Goal: Task Accomplishment & Management: Complete application form

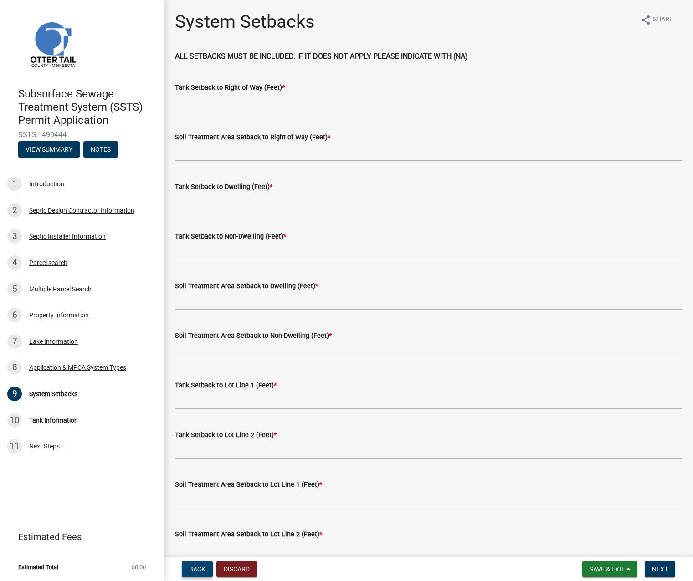
click at [201, 569] on span "Back" at bounding box center [197, 569] width 16 height 7
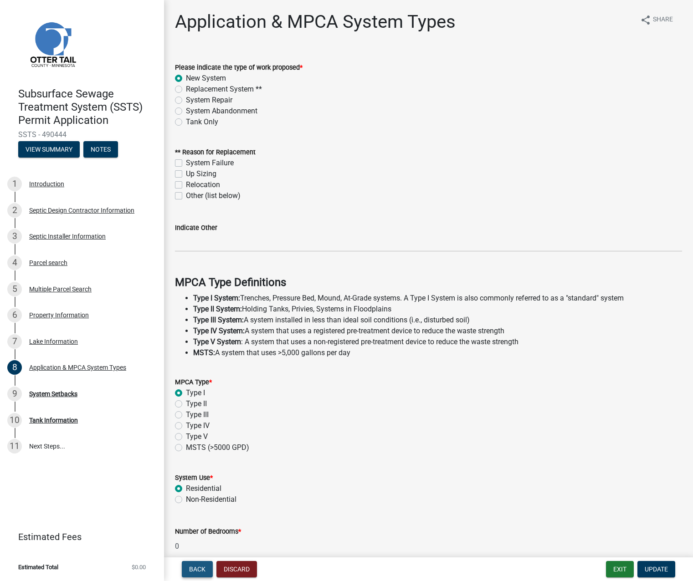
click at [201, 569] on span "Back" at bounding box center [197, 569] width 16 height 7
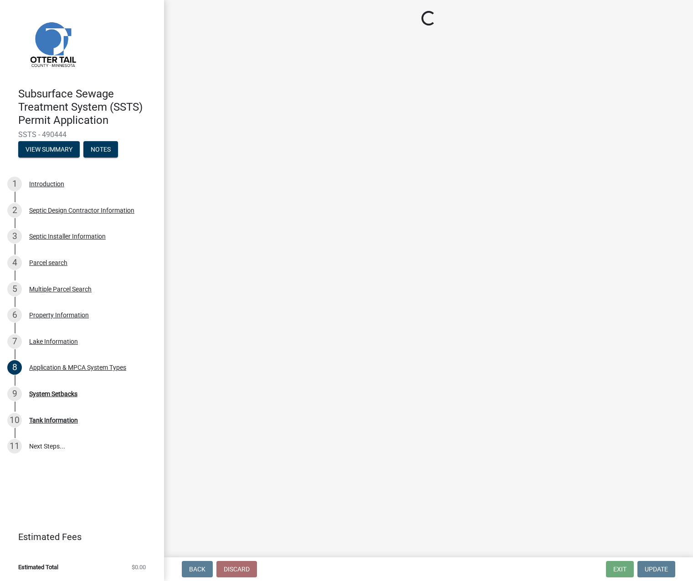
select select "a82b1564-af38-43e9-baf6-c150c44527b7"
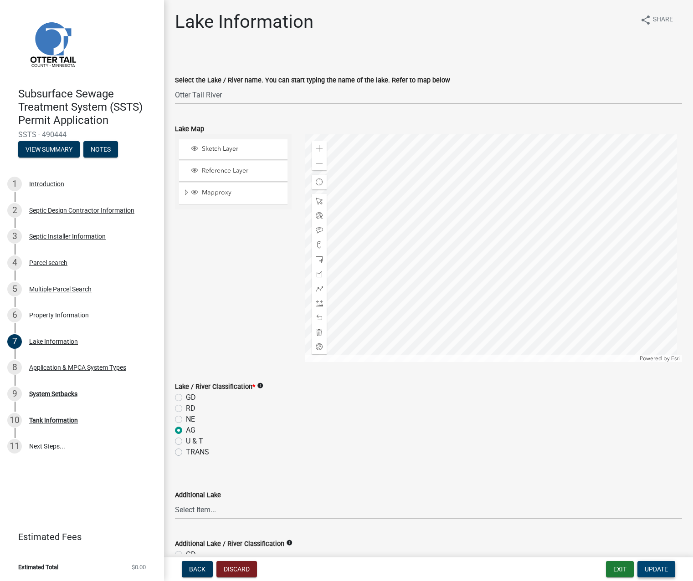
click at [649, 569] on span "Update" at bounding box center [656, 569] width 23 height 7
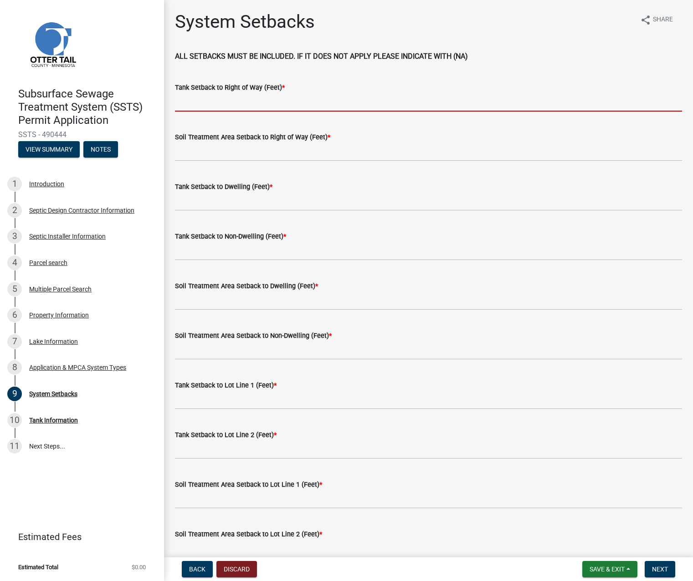
click at [214, 100] on input "Tank Setback to Right of Way (Feet) *" at bounding box center [428, 102] width 507 height 19
type input "155"
type input "105"
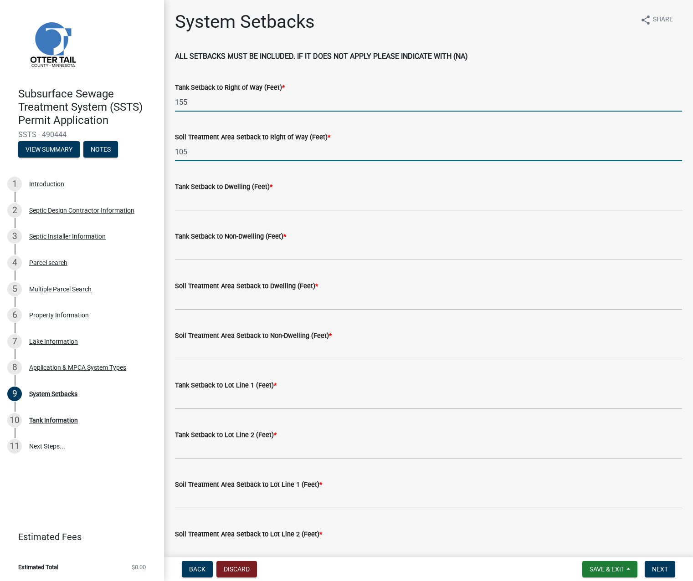
type input "98"
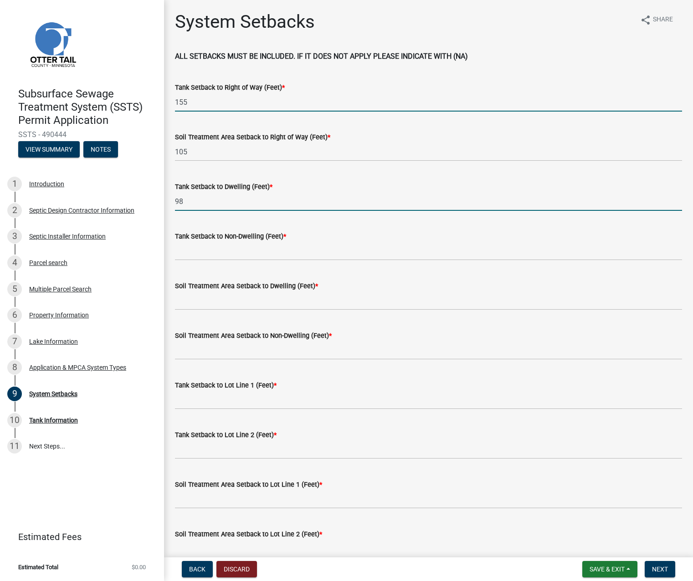
type input "na"
type input "125"
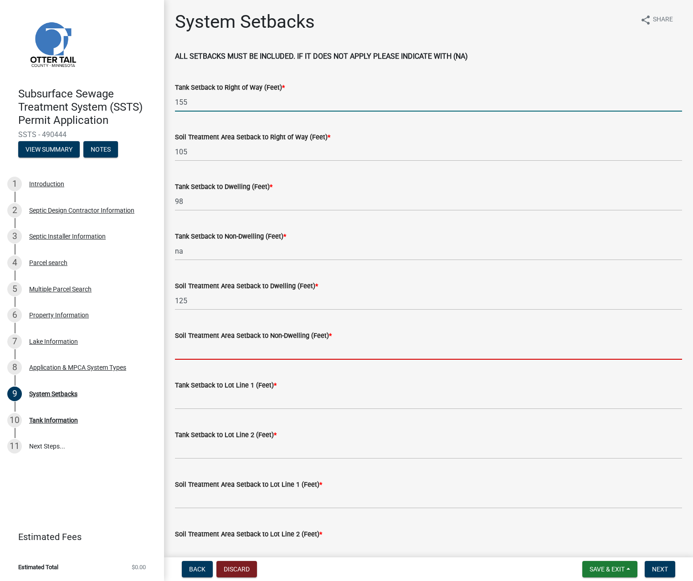
type input "na"
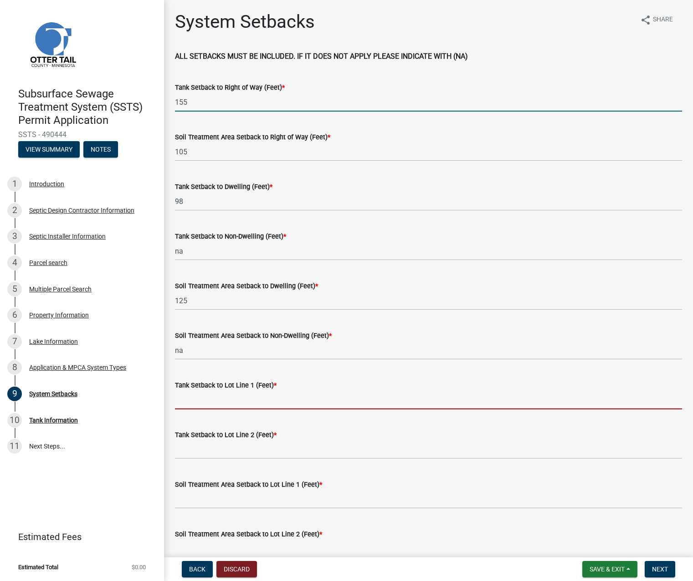
type input "71"
type input "125"
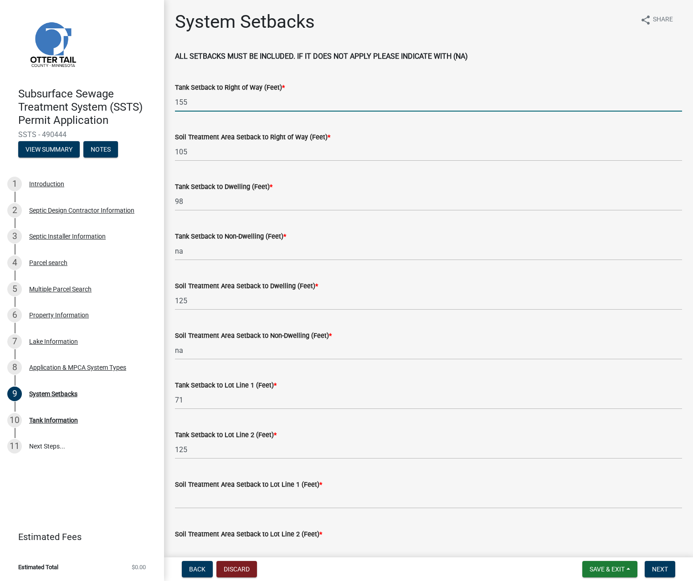
type input "10"
type input "133"
type input "122"
type input "173"
type input "na"
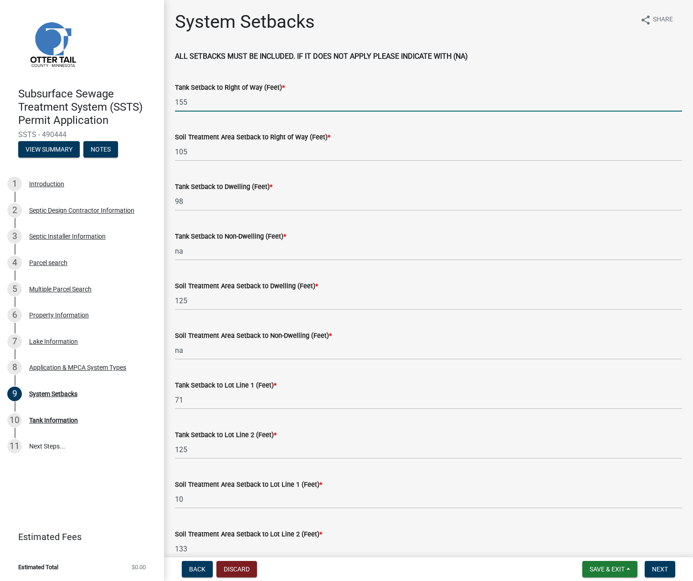
type input "na"
type input "300"
type input "360"
drag, startPoint x: 188, startPoint y: 95, endPoint x: 108, endPoint y: 76, distance: 82.4
click at [109, 76] on div "Subsurface Sewage Treatment System (SSTS) Permit Application SSTS - 490444 View…" at bounding box center [346, 290] width 693 height 581
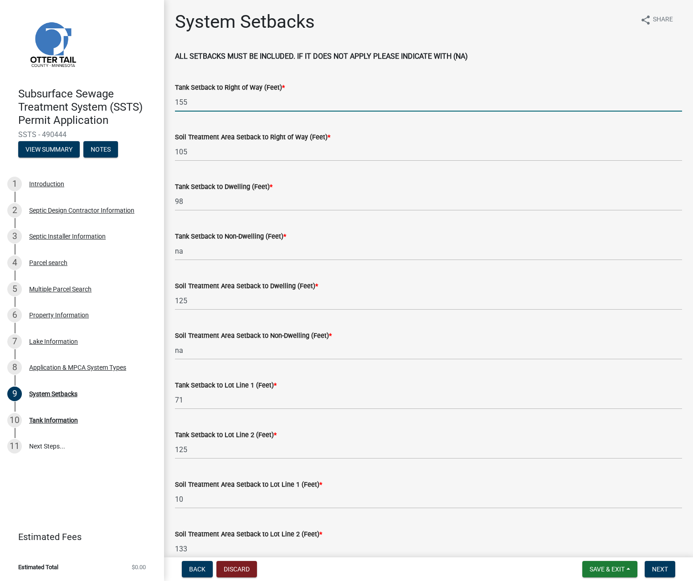
click at [191, 105] on input "155" at bounding box center [428, 102] width 507 height 19
drag, startPoint x: 214, startPoint y: 103, endPoint x: 142, endPoint y: 107, distance: 72.6
click at [148, 108] on div "Subsurface Sewage Treatment System (SSTS) Permit Application SSTS - 490444 View…" at bounding box center [346, 290] width 693 height 581
drag, startPoint x: 196, startPoint y: 94, endPoint x: 164, endPoint y: 97, distance: 32.4
click at [164, 97] on div "System Setbacks share Share ALL SETBACKS MUST BE INCLUDED. IF IT DOES NOT APPLY…" at bounding box center [428, 467] width 529 height 913
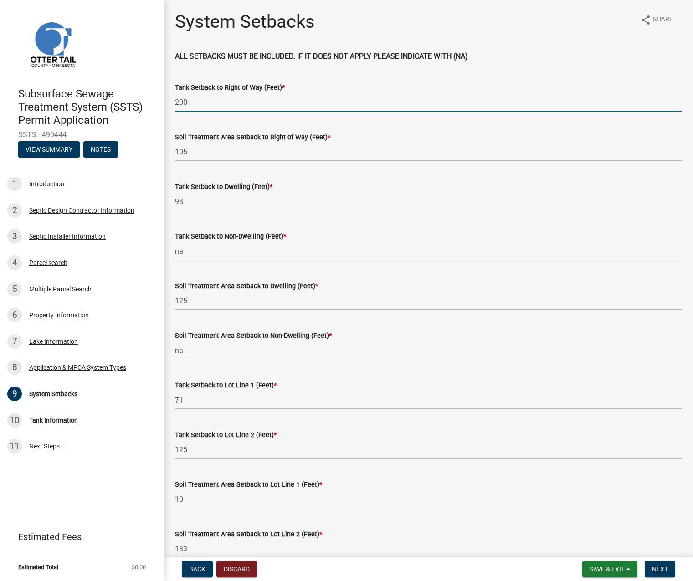
type input "200"
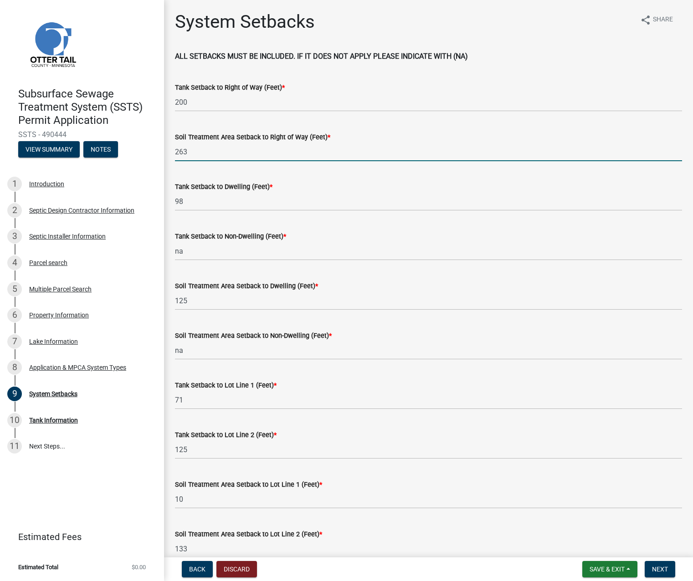
type input "263"
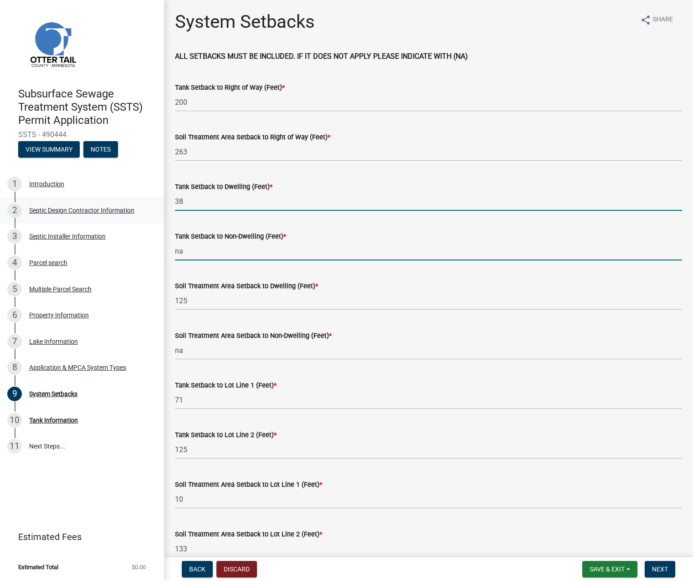
drag, startPoint x: 189, startPoint y: 198, endPoint x: 158, endPoint y: 197, distance: 31.0
click at [158, 199] on div "Subsurface Sewage Treatment System (SSTS) Permit Application SSTS - 490444 View…" at bounding box center [346, 290] width 693 height 581
type input "na"
drag, startPoint x: 187, startPoint y: 247, endPoint x: 158, endPoint y: 251, distance: 29.4
click at [158, 253] on div "Subsurface Sewage Treatment System (SSTS) Permit Application SSTS - 490444 View…" at bounding box center [346, 290] width 693 height 581
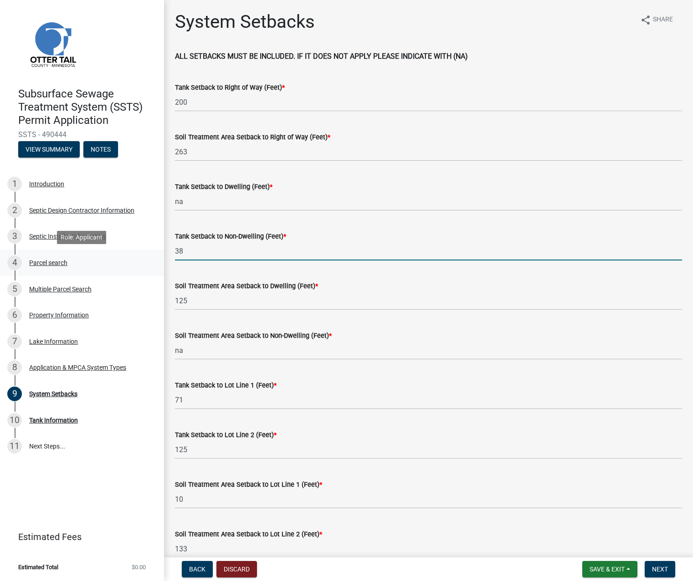
type input "38"
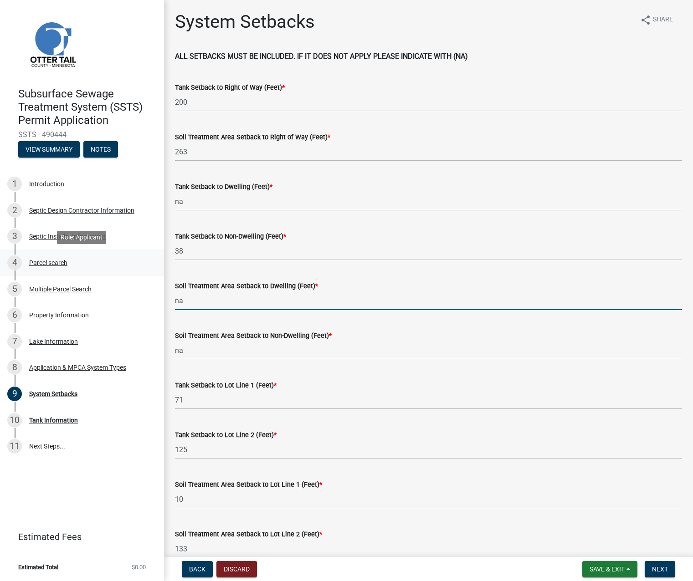
type input "na"
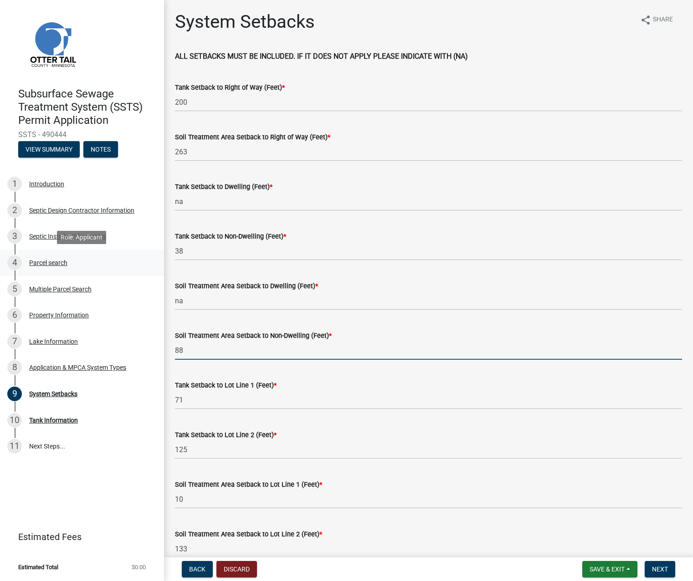
type input "88"
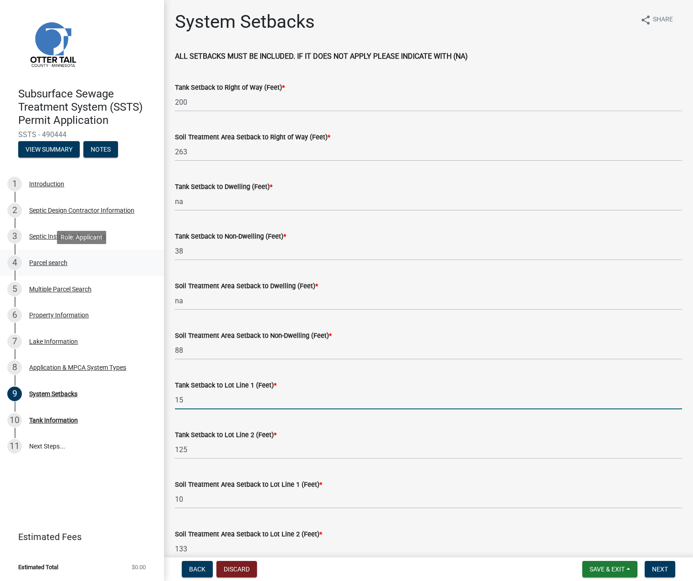
type input "15"
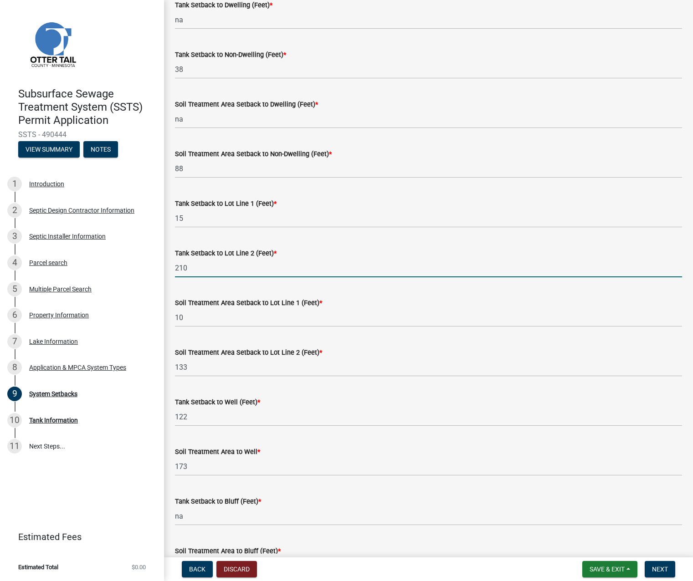
scroll to position [182, 0]
type input "210"
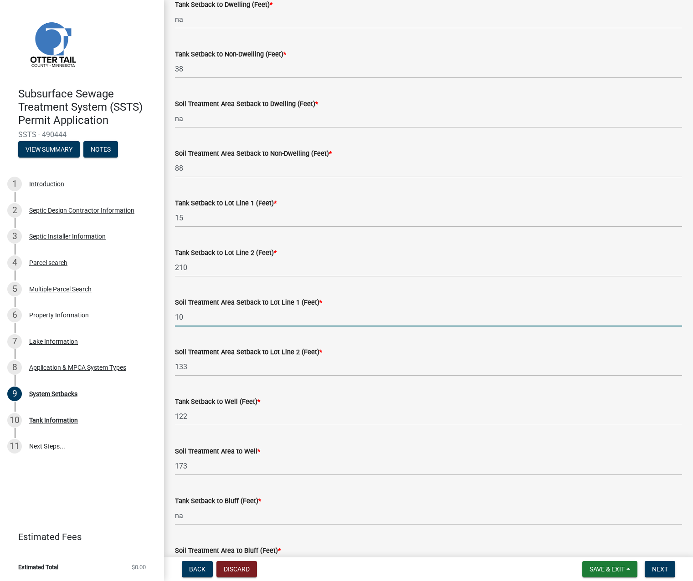
drag, startPoint x: 187, startPoint y: 316, endPoint x: 172, endPoint y: 317, distance: 14.6
click at [172, 317] on div "Soil Treatment Area Setback to Lot Line 1 (Feet) * 10" at bounding box center [428, 305] width 521 height 42
type input "15"
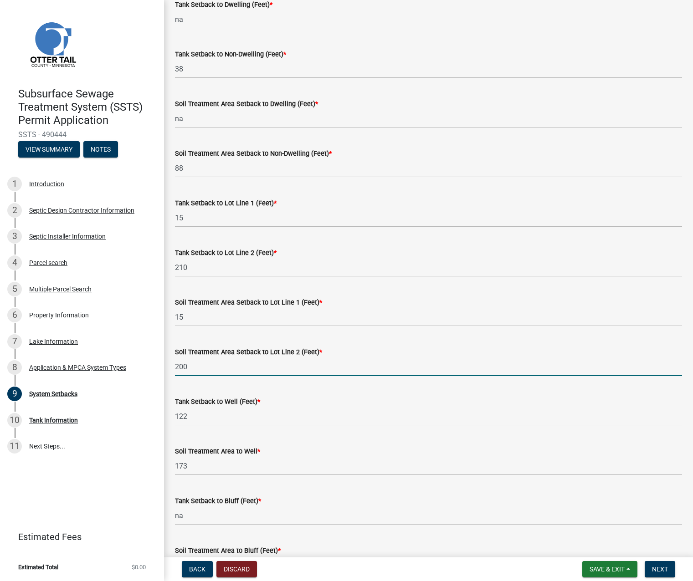
type input "200"
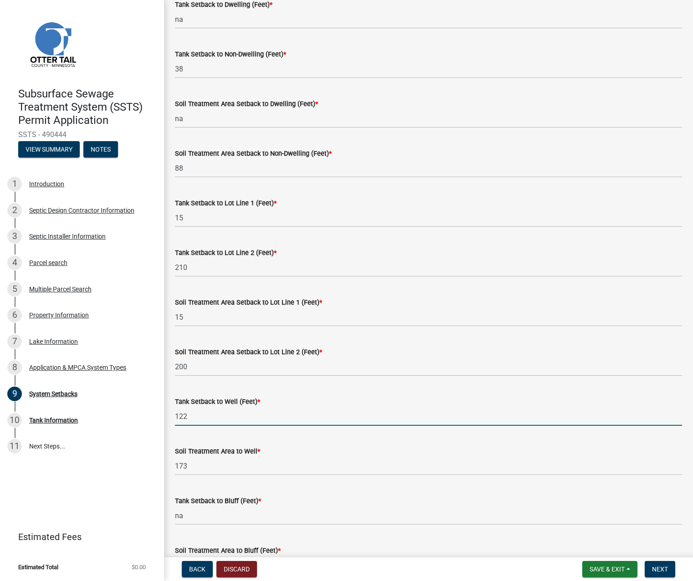
drag, startPoint x: 190, startPoint y: 418, endPoint x: 173, endPoint y: 417, distance: 17.3
click at [173, 417] on div "Tank Setback to Well (Feet) * 122" at bounding box center [428, 405] width 521 height 42
type input "52"
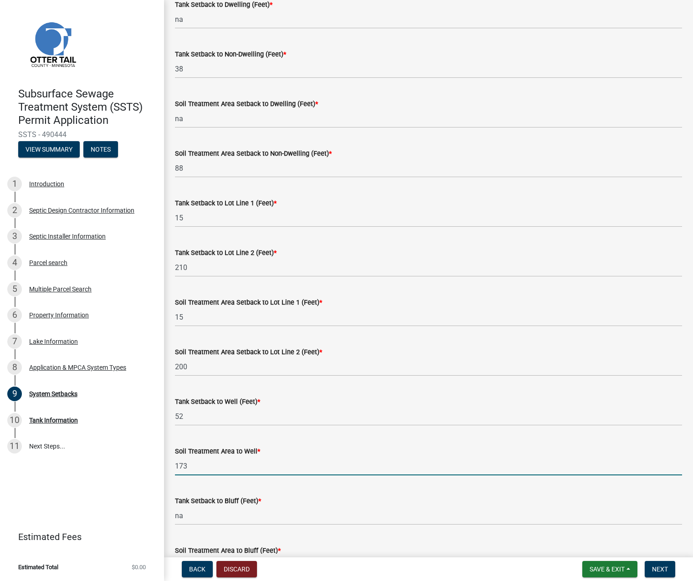
click at [167, 466] on div "System Setbacks share Share ALL SETBACKS MUST BE INCLUDED. IF IT DOES NOT APPLY…" at bounding box center [428, 285] width 529 height 913
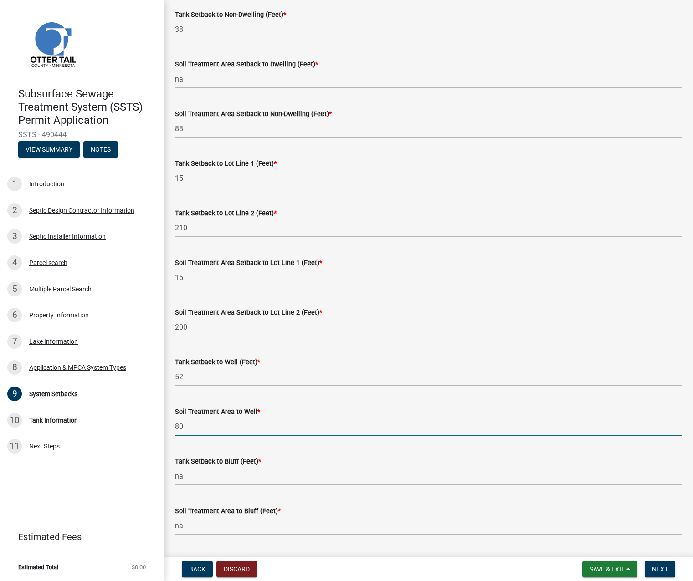
scroll to position [273, 0]
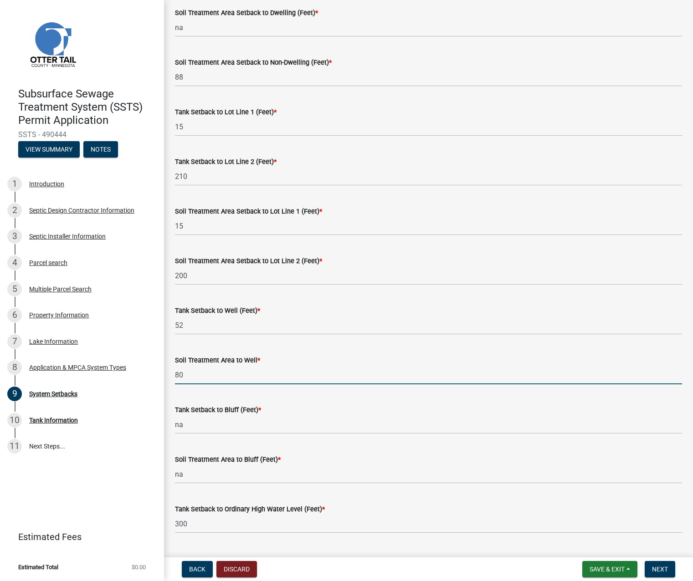
type input "80"
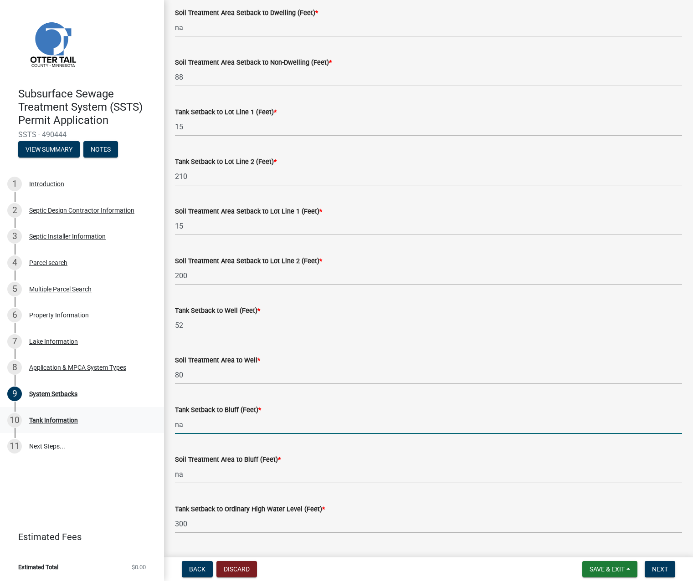
drag, startPoint x: 189, startPoint y: 426, endPoint x: 143, endPoint y: 424, distance: 45.6
click at [143, 424] on div "Subsurface Sewage Treatment System (SSTS) Permit Application SSTS - 490444 View…" at bounding box center [346, 290] width 693 height 581
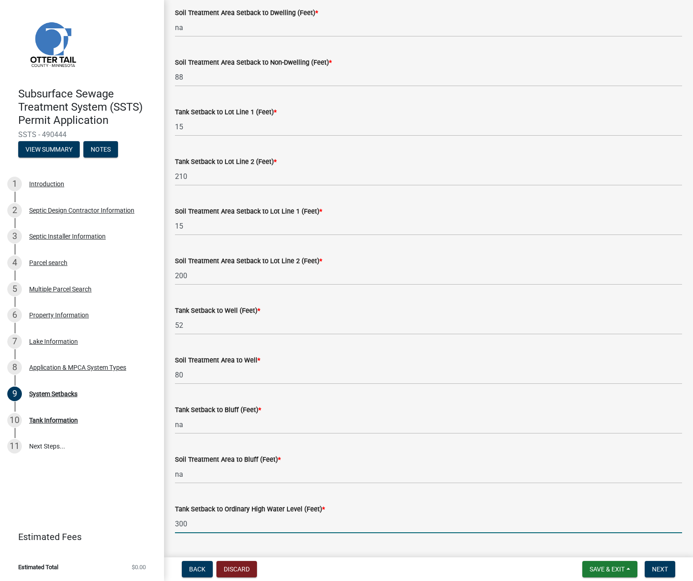
drag, startPoint x: 200, startPoint y: 523, endPoint x: 167, endPoint y: 522, distance: 33.3
click at [167, 522] on div "System Setbacks share Share ALL SETBACKS MUST BE INCLUDED. IF IT DOES NOT APPLY…" at bounding box center [428, 194] width 529 height 913
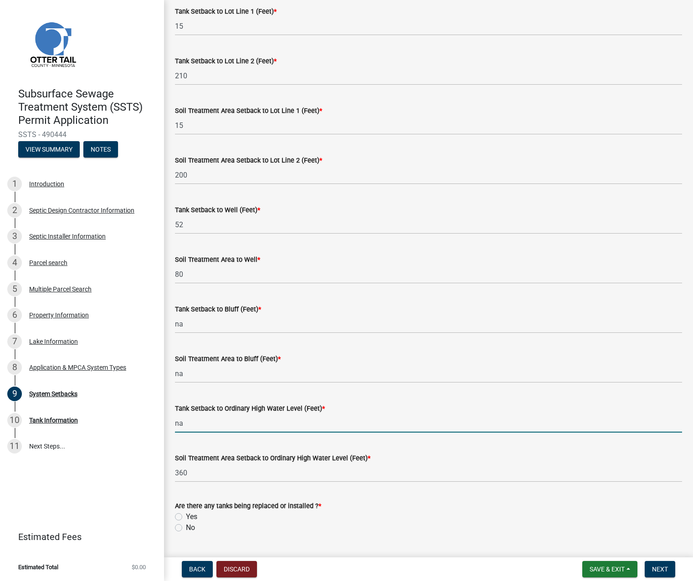
scroll to position [397, 0]
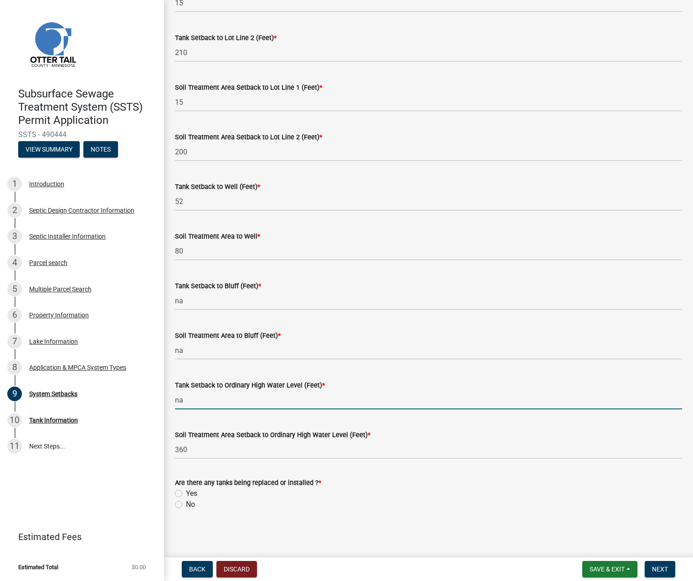
type input "na"
drag, startPoint x: 188, startPoint y: 449, endPoint x: 170, endPoint y: 446, distance: 17.9
click at [170, 446] on div "Soil Treatment Area Setback to Ordinary High Water Level (Feet) * 360" at bounding box center [428, 438] width 521 height 42
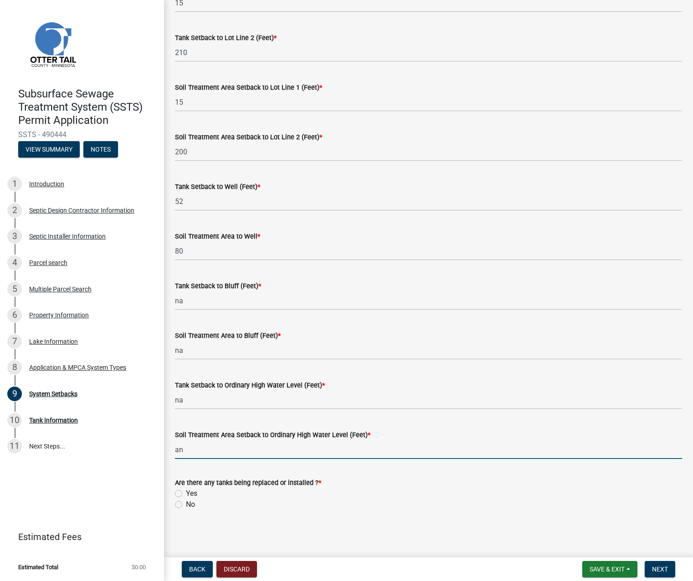
type input "a"
type input "na"
click at [213, 518] on wm-data-entity-input "Are there any tanks being replaced or installed ? * Yes No" at bounding box center [428, 493] width 507 height 52
click at [186, 492] on label "Yes" at bounding box center [191, 493] width 11 height 11
click at [186, 492] on input "Yes" at bounding box center [189, 491] width 6 height 6
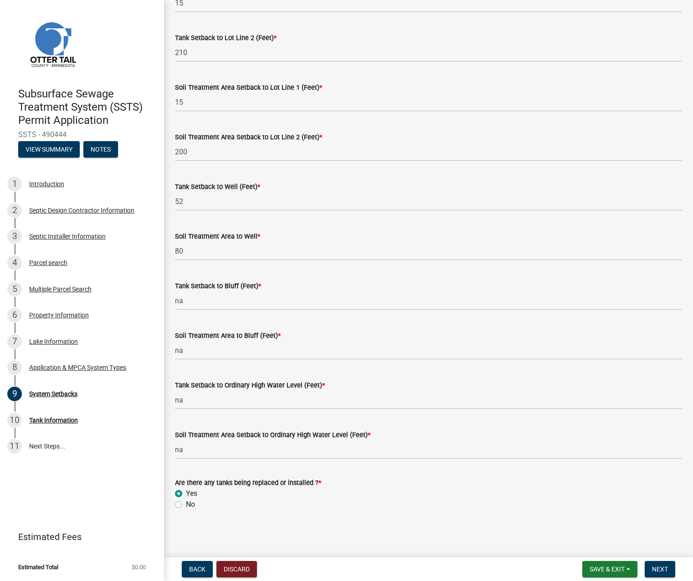
radio input "true"
click at [661, 573] on button "Next" at bounding box center [660, 569] width 31 height 16
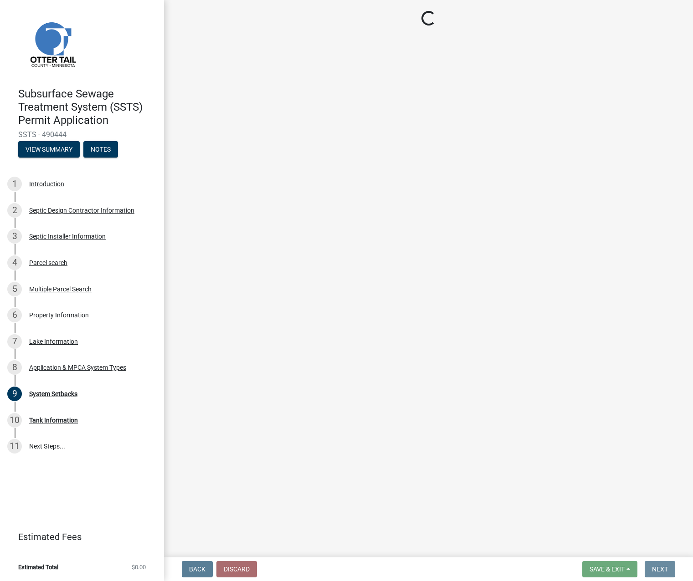
scroll to position [0, 0]
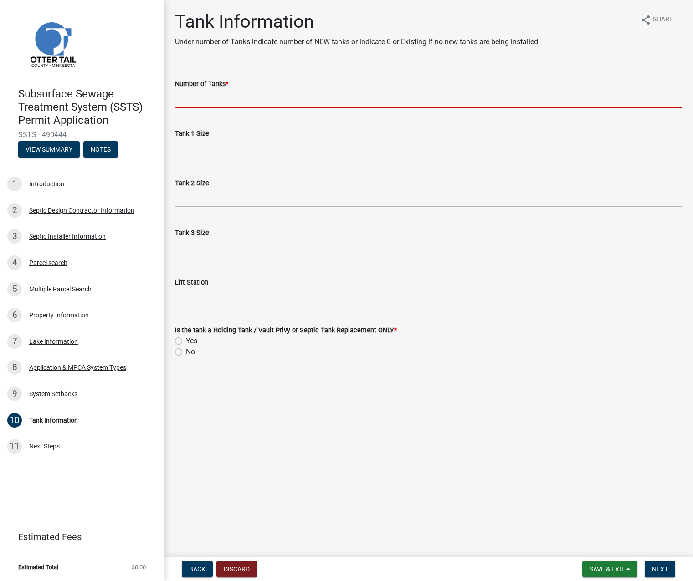
click at [202, 95] on input "Number of Tanks *" at bounding box center [428, 98] width 507 height 19
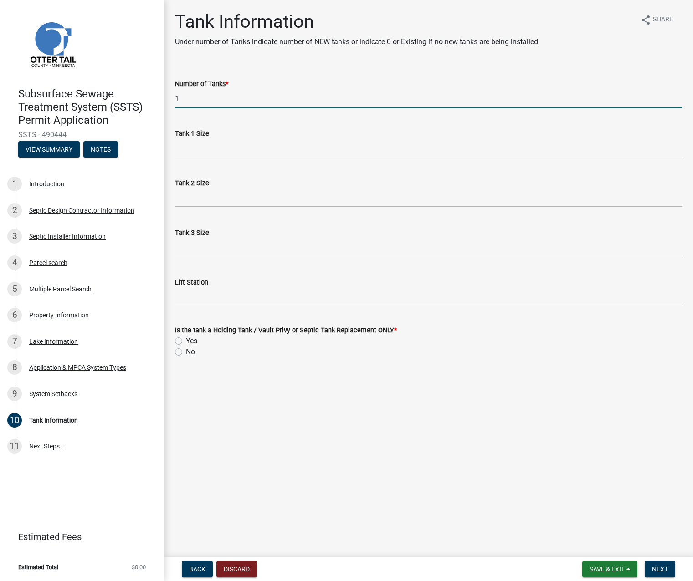
type input "1"
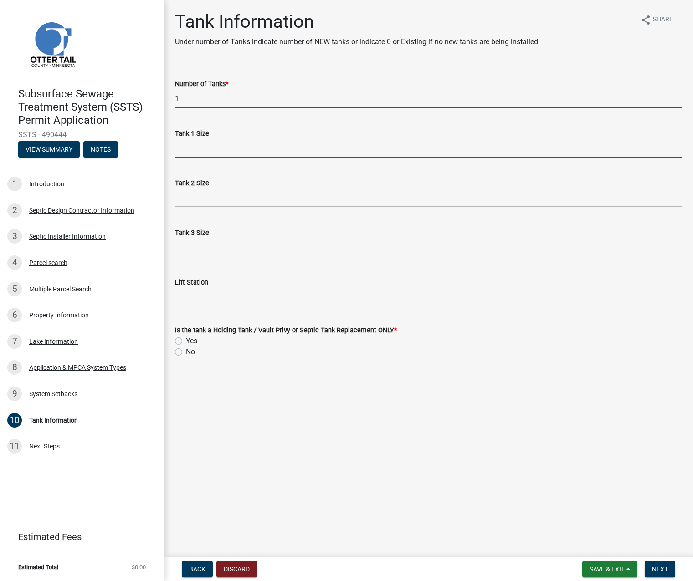
click at [181, 147] on input "Tank 1 Size" at bounding box center [428, 148] width 507 height 19
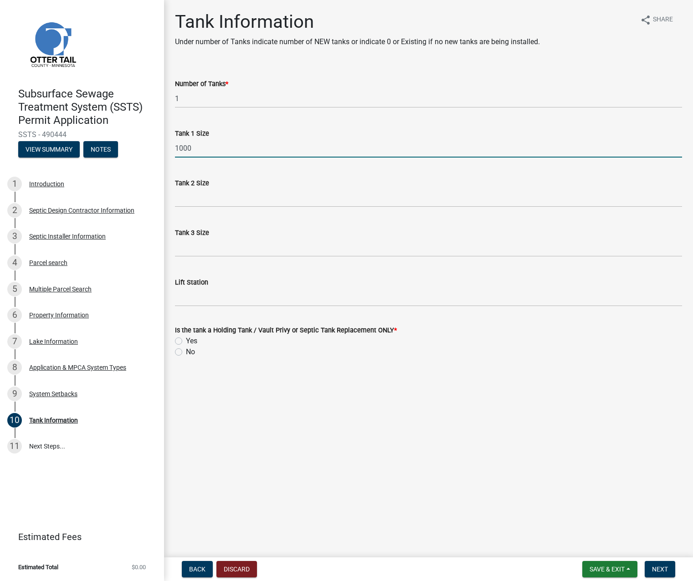
type input "1000"
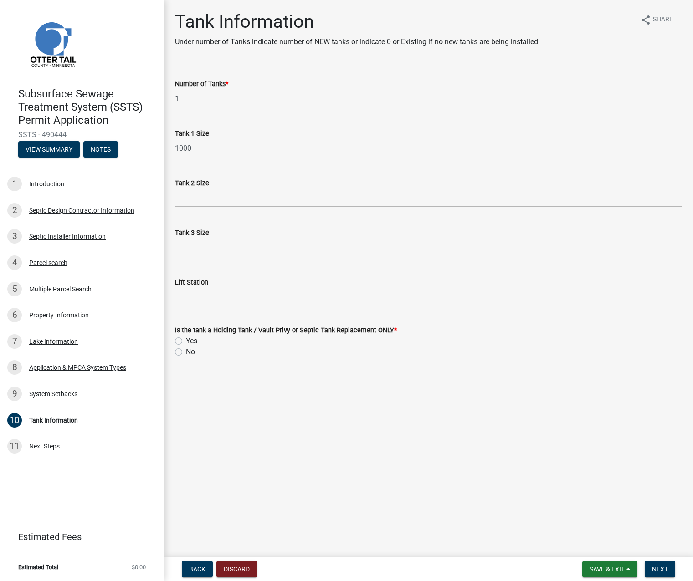
drag, startPoint x: 180, startPoint y: 354, endPoint x: 189, endPoint y: 354, distance: 9.1
click at [186, 354] on label "No" at bounding box center [190, 352] width 9 height 11
click at [186, 353] on input "No" at bounding box center [189, 350] width 6 height 6
radio input "true"
click at [658, 569] on span "Next" at bounding box center [660, 569] width 16 height 7
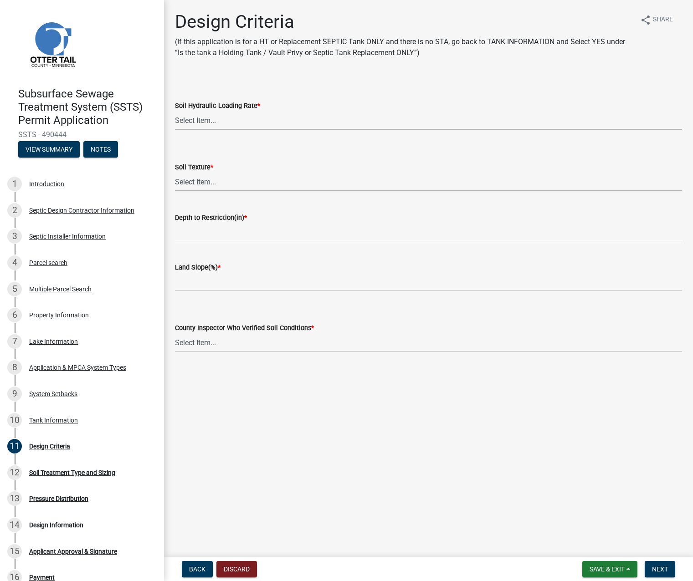
click at [201, 119] on select "Select Item... 1.6 gpd/ft2 1.2 gpd/ft2 1.0 gpd/ft2 0.87 gpd/ft2 0.78 gpd/ft2 0.…" at bounding box center [428, 120] width 507 height 19
click at [175, 111] on select "Select Item... 1.6 gpd/ft2 1.2 gpd/ft2 1.0 gpd/ft2 0.87 gpd/ft2 0.78 gpd/ft2 0.…" at bounding box center [428, 120] width 507 height 19
select select "eaa6e4cf-be76-4366-bfe5-e87acfaaf3f4"
click at [192, 185] on select "Select Item... Coarse Sand (COS) Sand (S) Fine Sand (FS) Very Fine Sand (VFS) L…" at bounding box center [428, 182] width 507 height 19
click at [175, 173] on select "Select Item... Coarse Sand (COS) Sand (S) Fine Sand (FS) Very Fine Sand (VFS) L…" at bounding box center [428, 182] width 507 height 19
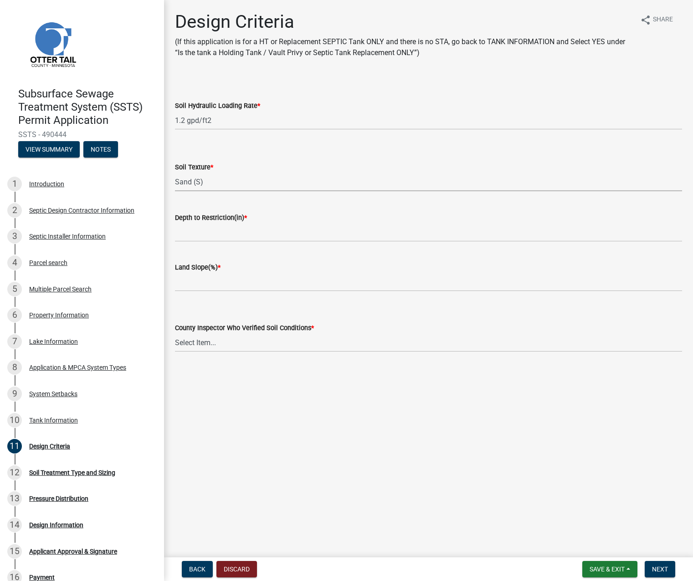
select select "48b77c43-c0ca-4757-a1b1-e2e69db0f822"
click at [203, 231] on input "Depth to Restriction(in) *" at bounding box center [428, 232] width 507 height 19
type input "84"
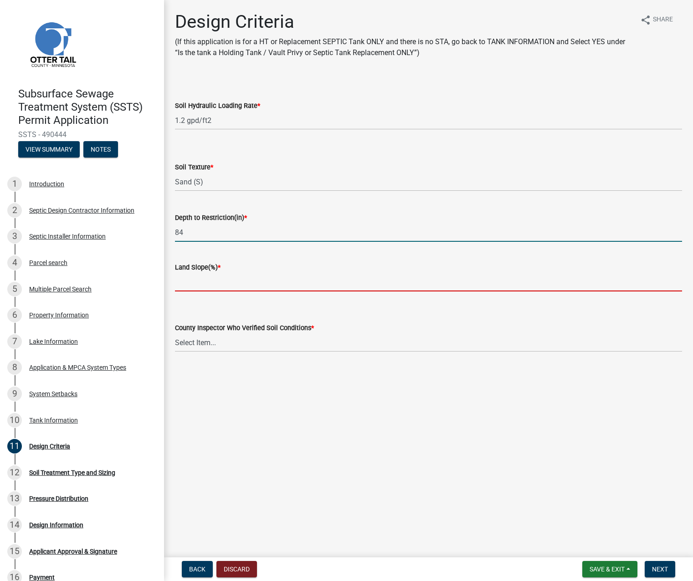
click at [201, 280] on input "Land Slope(%) *" at bounding box center [428, 282] width 507 height 19
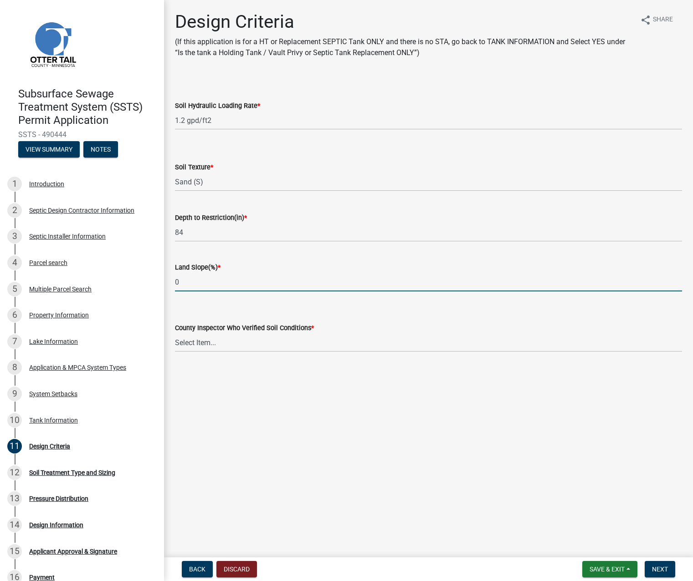
type input "0"
click at [203, 345] on select "Select Item... [PERSON_NAME] [PERSON_NAME] [PERSON_NAME] [PERSON_NAME] [PERSON_…" at bounding box center [428, 342] width 507 height 19
click at [198, 343] on select "Select Item... [PERSON_NAME] [PERSON_NAME] [PERSON_NAME] [PERSON_NAME] [PERSON_…" at bounding box center [428, 342] width 507 height 19
click at [175, 333] on select "Select Item... [PERSON_NAME] [PERSON_NAME] [PERSON_NAME] [PERSON_NAME] [PERSON_…" at bounding box center [428, 342] width 507 height 19
select select "77ed3ba4-a6d5-4048-ab27-59c0bc717e6e"
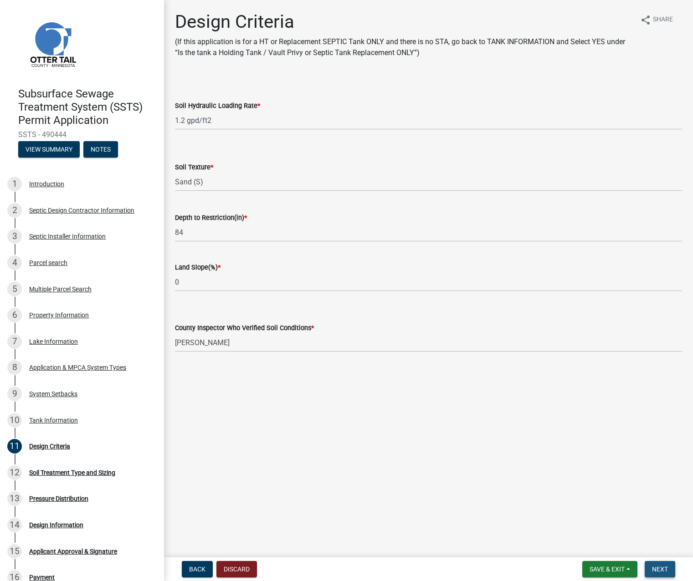
click at [653, 564] on button "Next" at bounding box center [660, 569] width 31 height 16
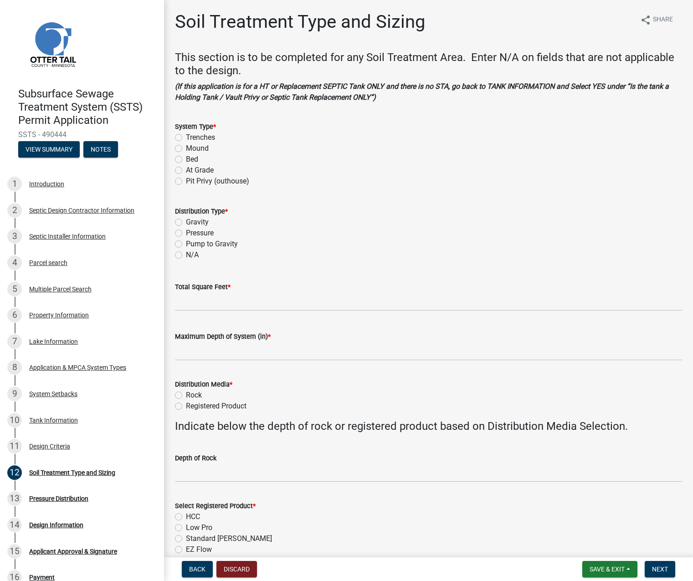
click at [186, 136] on label "Trenches" at bounding box center [200, 137] width 29 height 11
click at [186, 136] on input "Trenches" at bounding box center [189, 135] width 6 height 6
radio input "true"
click at [186, 220] on label "Gravity" at bounding box center [197, 222] width 23 height 11
click at [186, 220] on input "Gravity" at bounding box center [189, 220] width 6 height 6
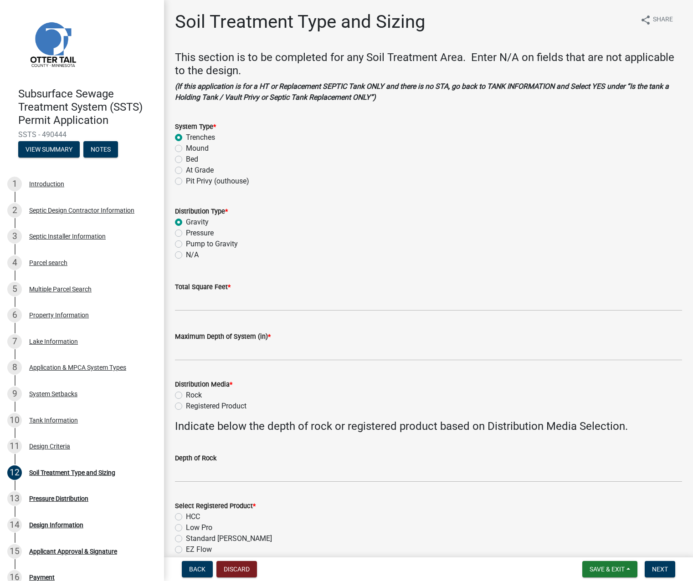
radio input "true"
click at [199, 299] on input "Total Square Feet *" at bounding box center [428, 301] width 507 height 19
type input "204"
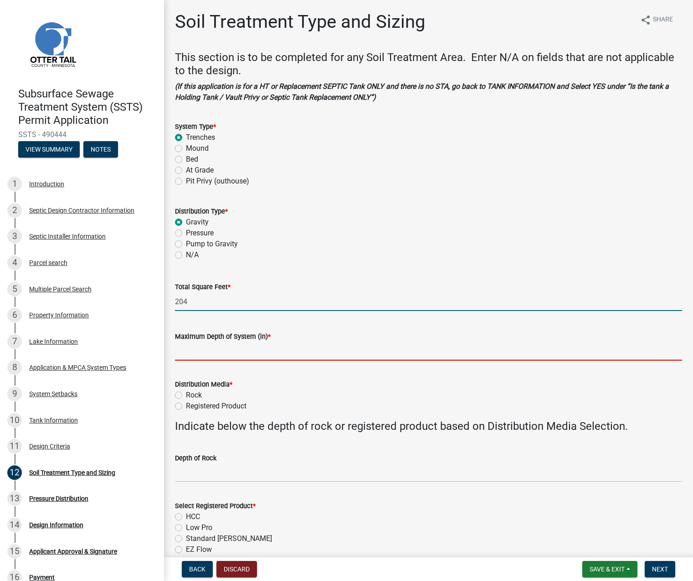
click at [228, 352] on input "Maximum Depth of System (in) *" at bounding box center [428, 351] width 507 height 19
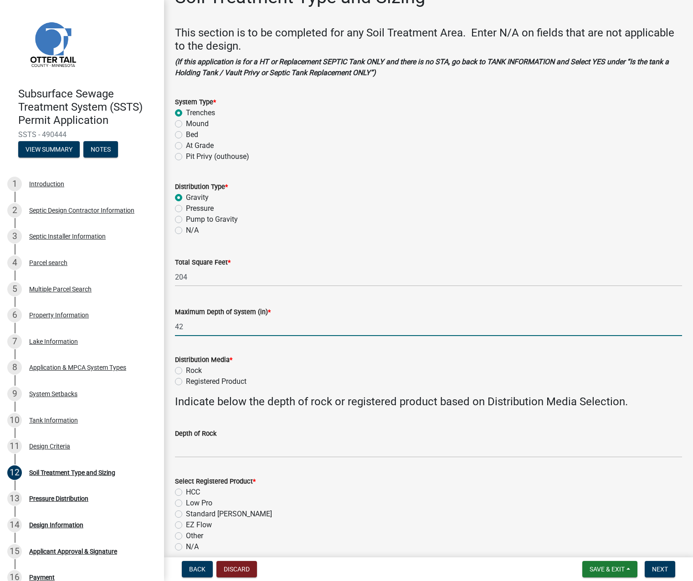
scroll to position [46, 0]
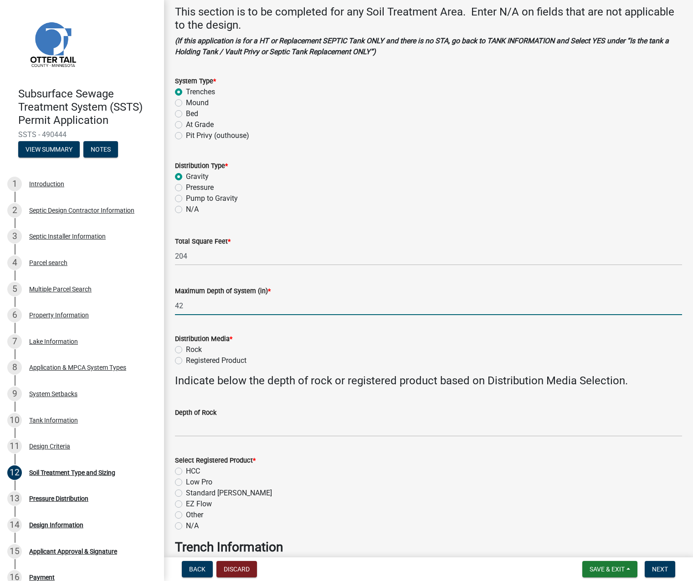
type input "42"
click at [186, 348] on label "Rock" at bounding box center [194, 349] width 16 height 11
click at [186, 348] on input "Rock" at bounding box center [189, 347] width 6 height 6
radio input "true"
click at [186, 360] on label "Registered Product" at bounding box center [216, 360] width 61 height 11
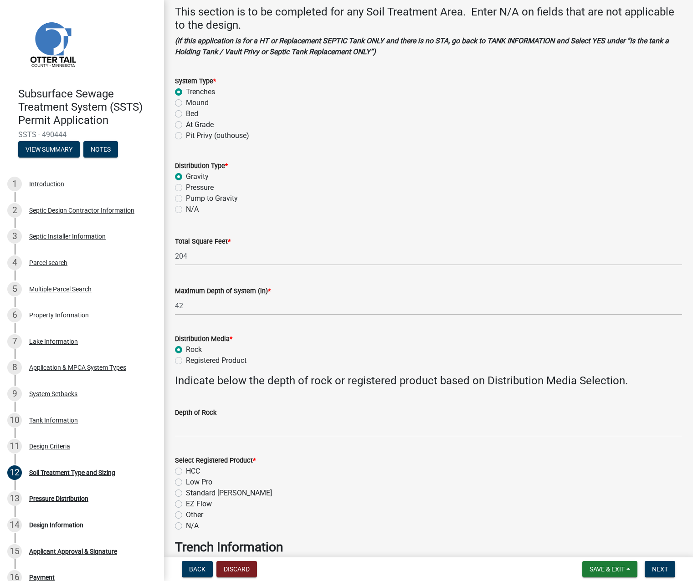
click at [186, 360] on input "Registered Product" at bounding box center [189, 358] width 6 height 6
radio input "true"
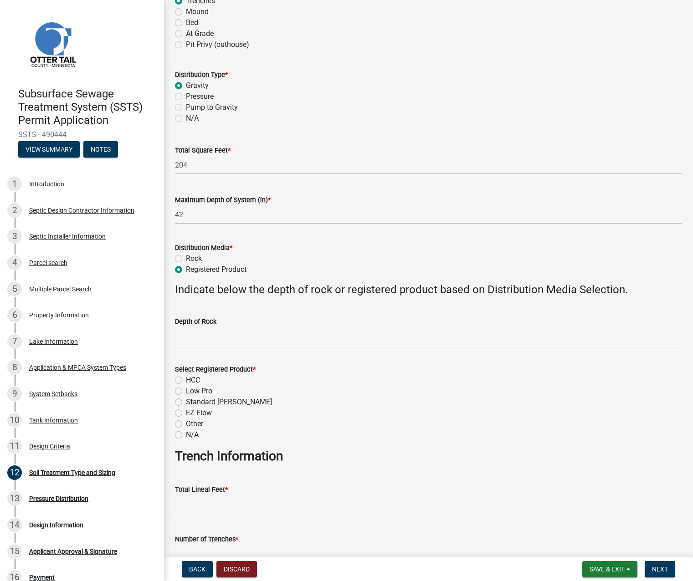
click at [186, 381] on label "HCC" at bounding box center [193, 380] width 14 height 11
click at [186, 381] on input "HCC" at bounding box center [189, 378] width 6 height 6
radio input "true"
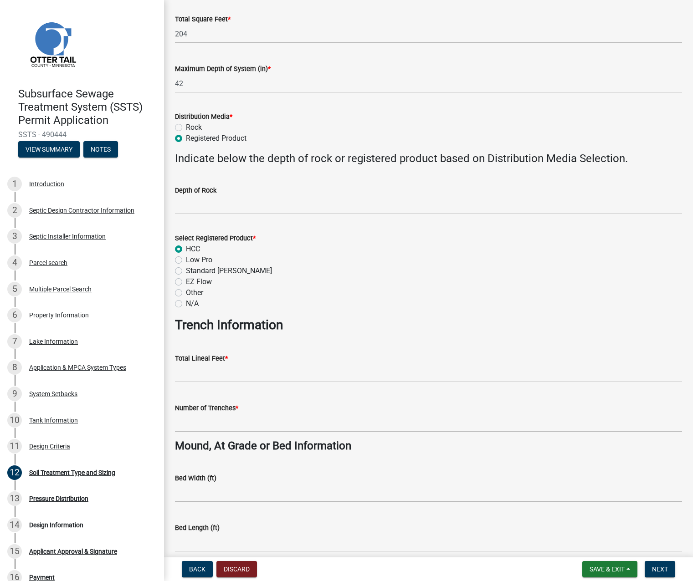
scroll to position [319, 0]
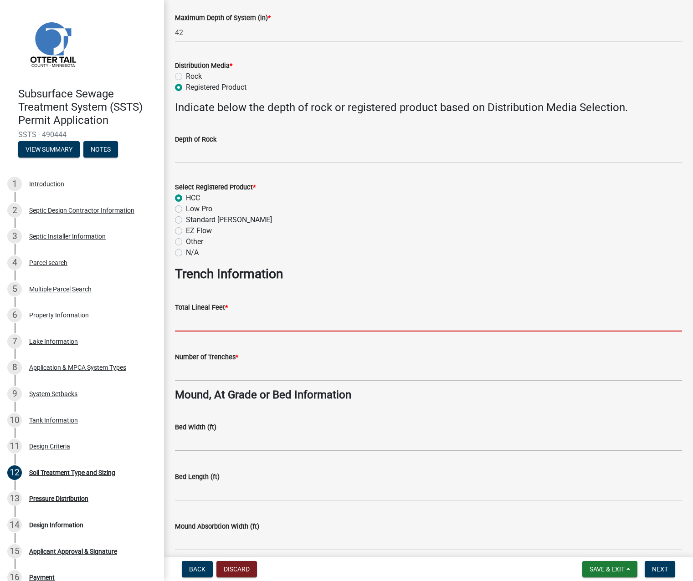
click at [197, 320] on input "Total Lineal Feet *" at bounding box center [428, 322] width 507 height 19
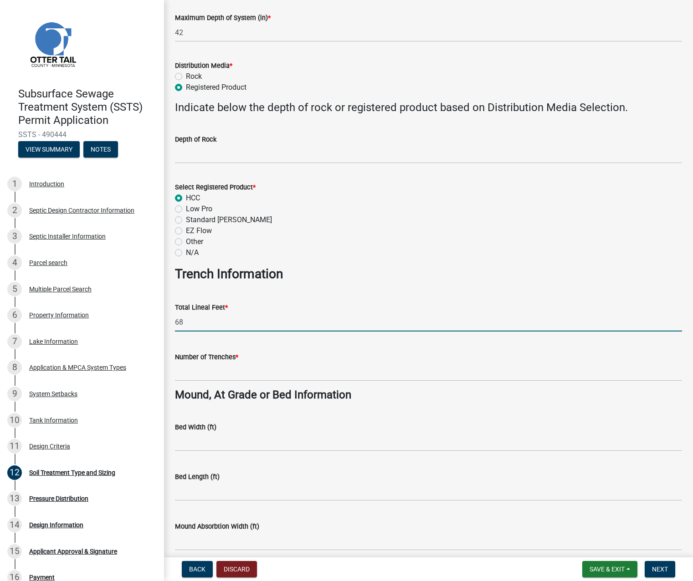
type input "68"
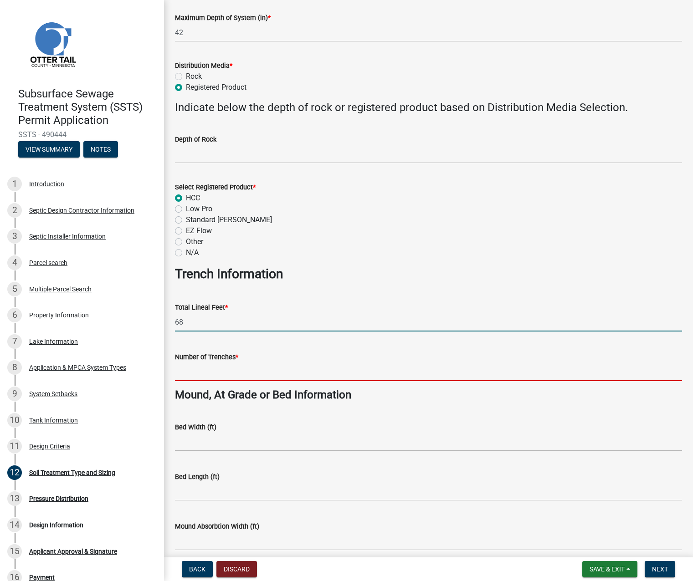
click at [194, 371] on input "Number of Trenches *" at bounding box center [428, 372] width 507 height 19
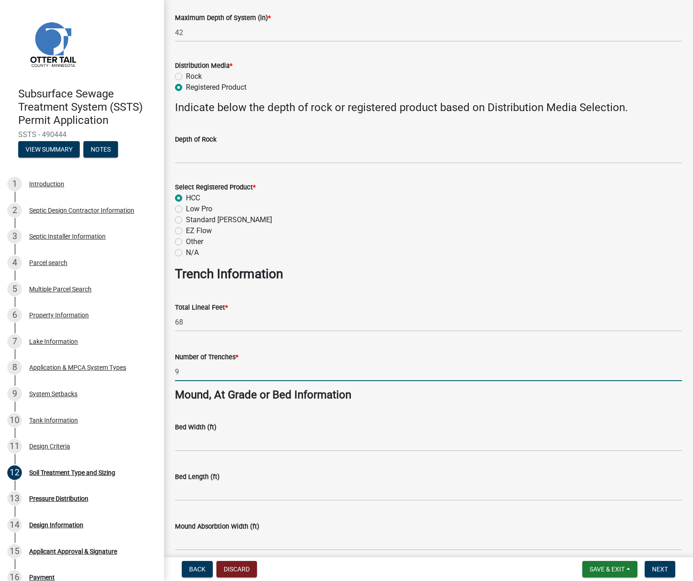
type input "9"
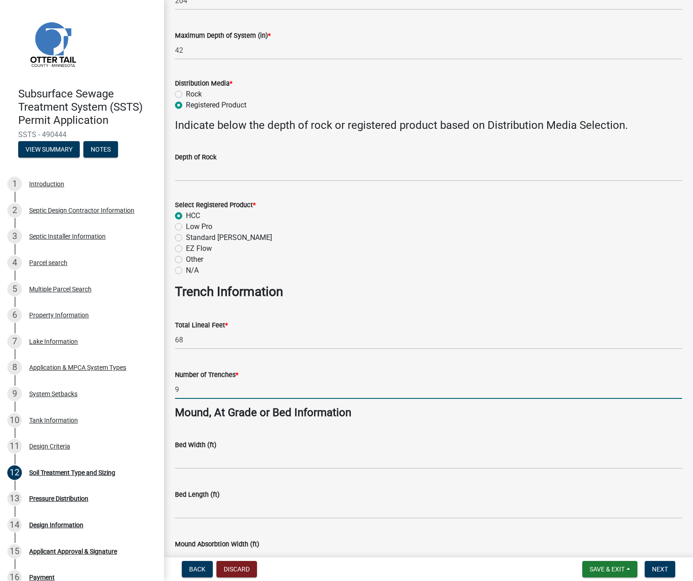
scroll to position [280, 0]
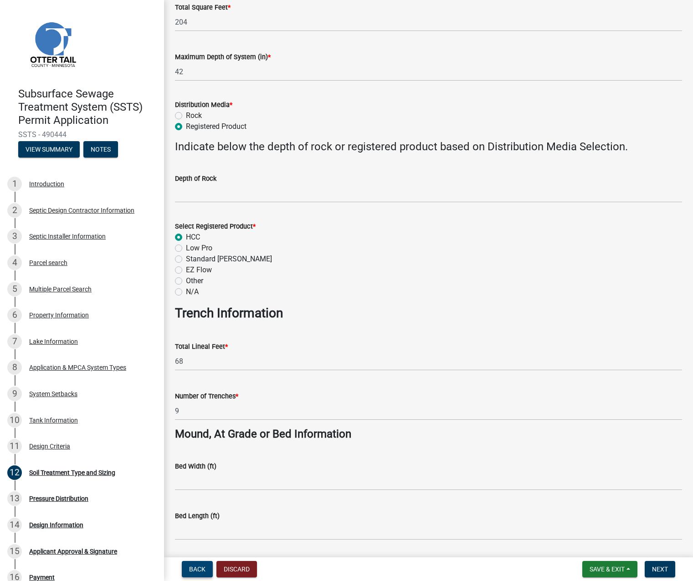
click at [202, 568] on span "Back" at bounding box center [197, 569] width 16 height 7
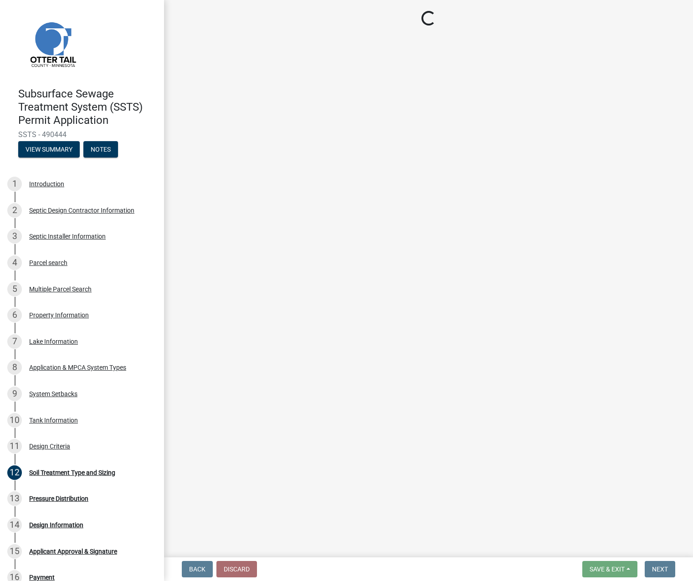
select select "eaa6e4cf-be76-4366-bfe5-e87acfaaf3f4"
select select "48b77c43-c0ca-4757-a1b1-e2e69db0f822"
select select "77ed3ba4-a6d5-4048-ab27-59c0bc717e6e"
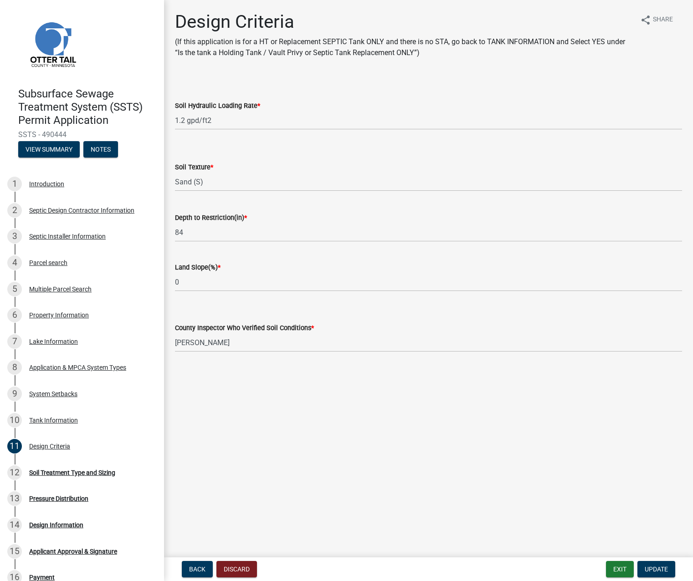
click at [178, 574] on div "Back Discard Exit Update" at bounding box center [428, 569] width 514 height 16
click at [220, 571] on button "Discard" at bounding box center [236, 569] width 41 height 16
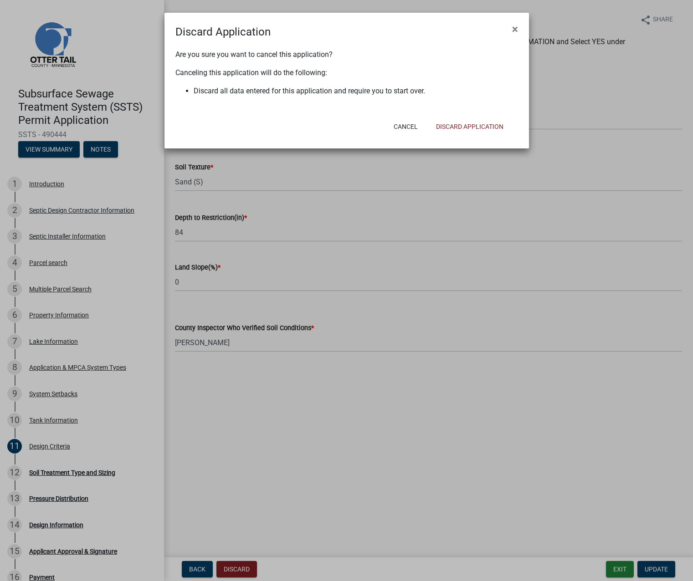
click at [194, 570] on ngb-modal-window "Discard Application × Are you sure you want to cancel this application? Canceli…" at bounding box center [346, 290] width 693 height 581
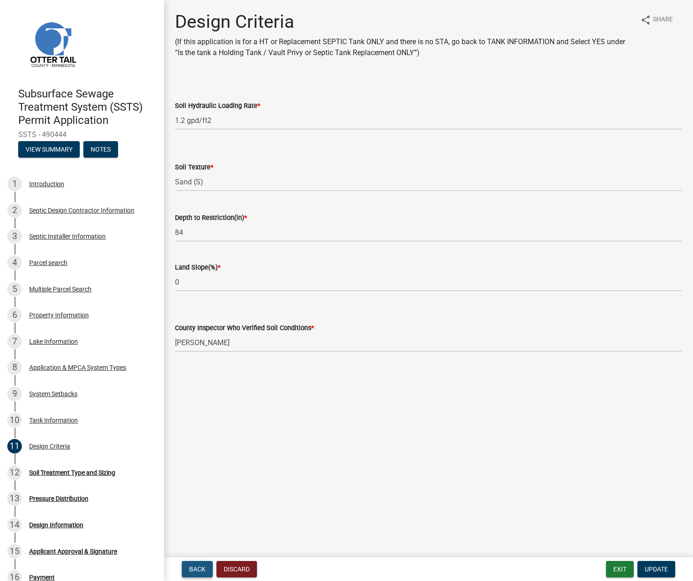
click at [195, 568] on span "Back" at bounding box center [197, 569] width 16 height 7
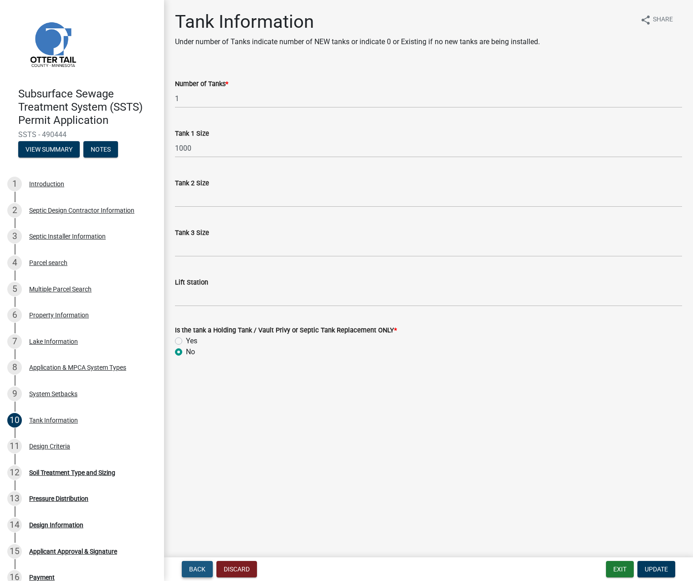
click at [195, 568] on span "Back" at bounding box center [197, 569] width 16 height 7
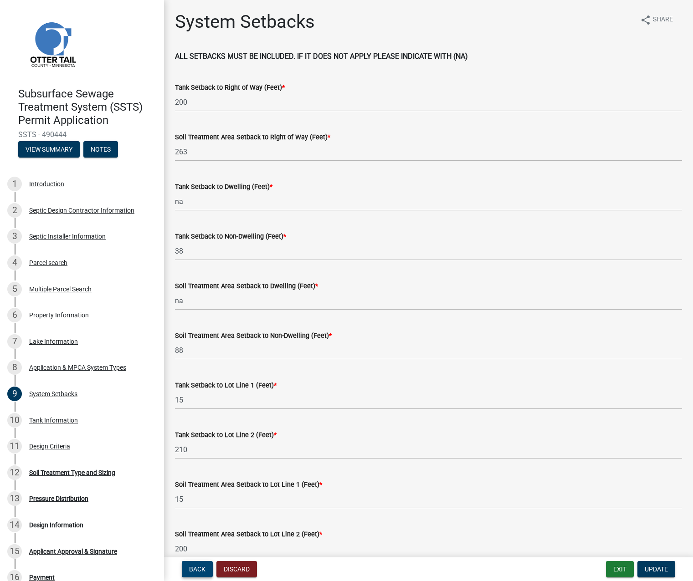
click at [195, 568] on span "Back" at bounding box center [197, 569] width 16 height 7
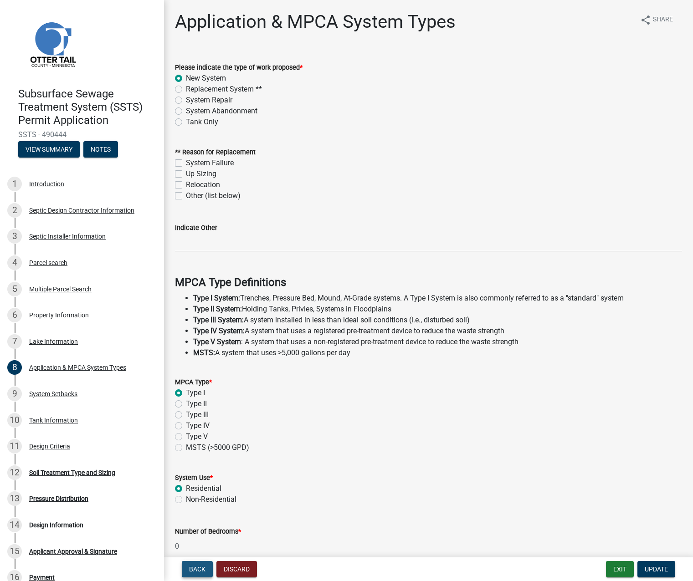
click at [195, 568] on span "Back" at bounding box center [197, 569] width 16 height 7
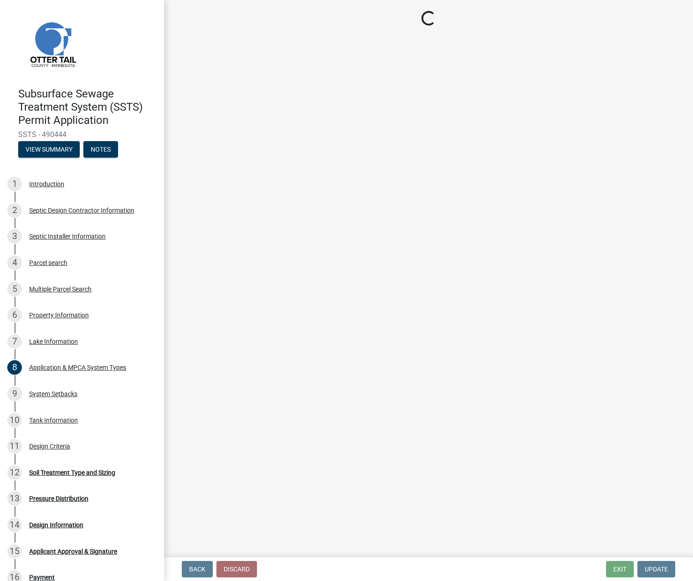
select select "a82b1564-af38-43e9-baf6-c150c44527b7"
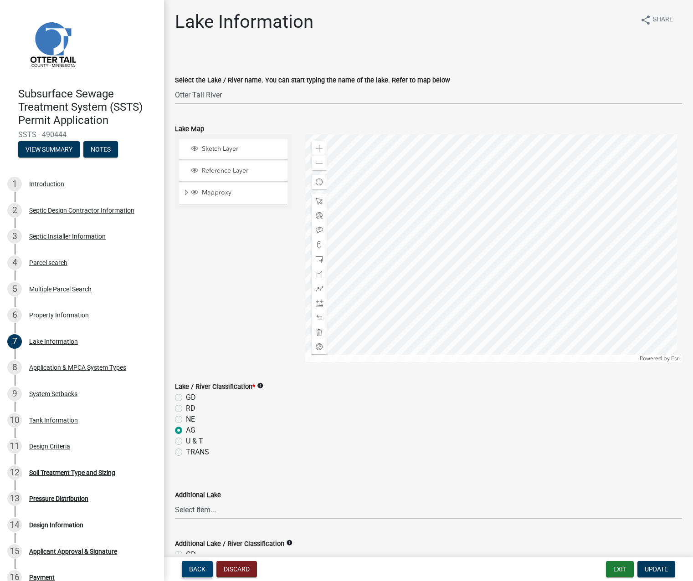
click at [195, 568] on span "Back" at bounding box center [197, 569] width 16 height 7
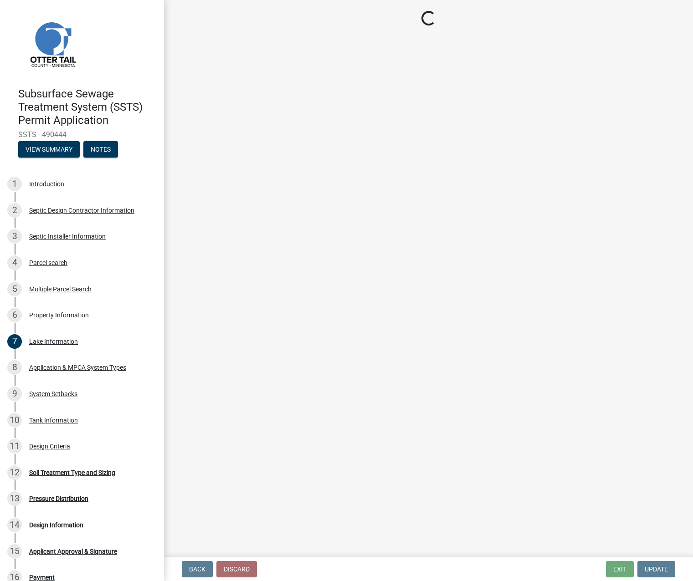
select select "f91142e6-e911-469c-9754-896c7e7f9e05"
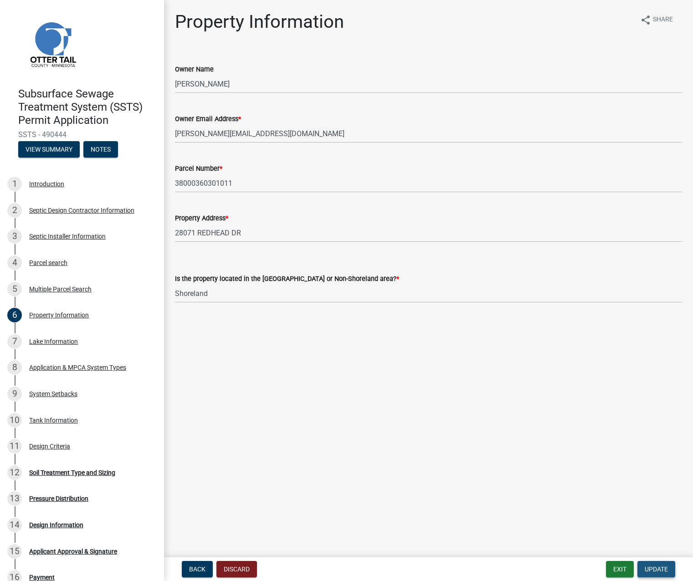
click at [658, 566] on span "Update" at bounding box center [656, 569] width 23 height 7
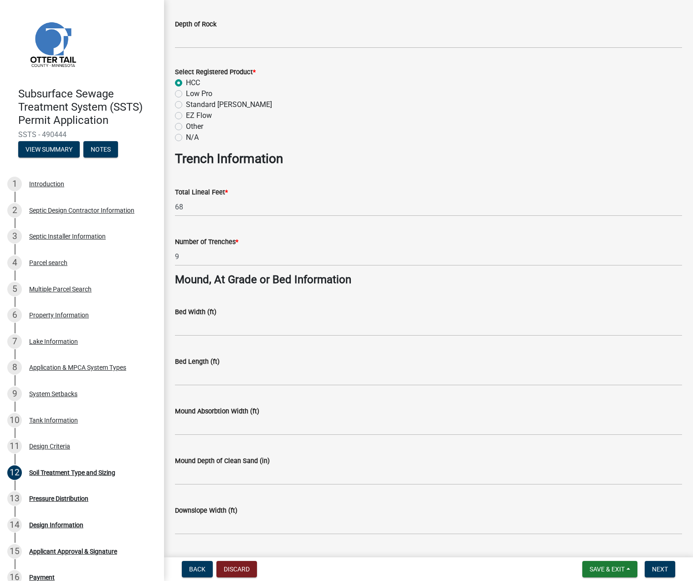
scroll to position [508, 0]
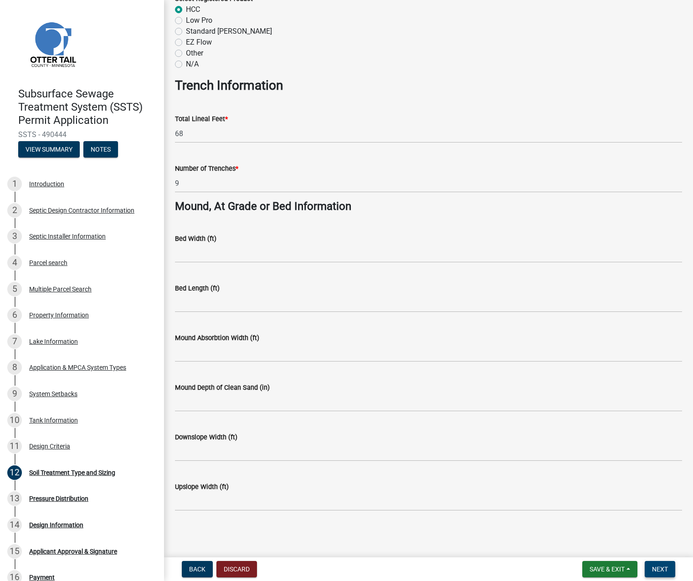
click at [653, 567] on span "Next" at bounding box center [660, 569] width 16 height 7
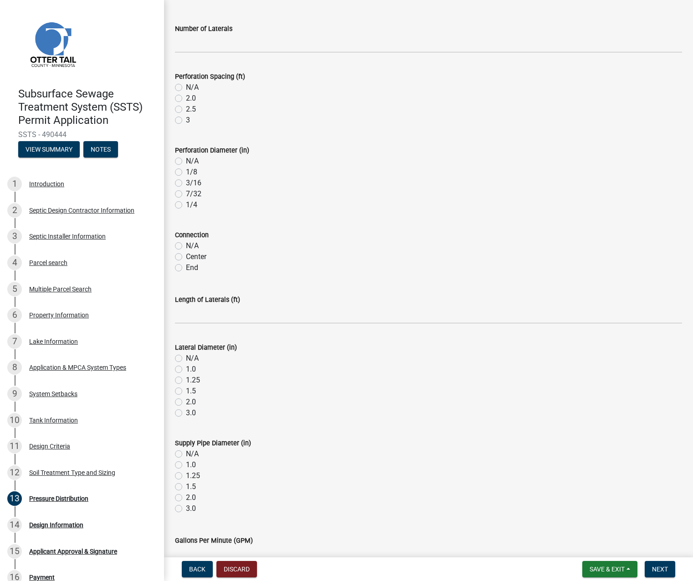
scroll to position [0, 0]
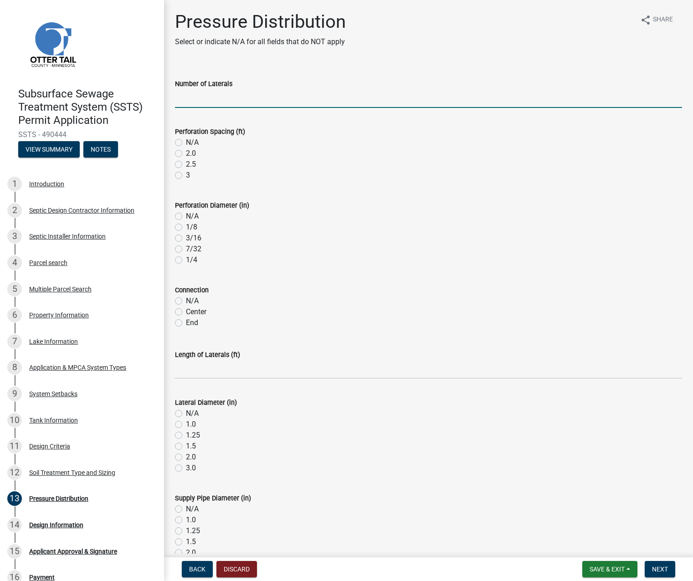
click at [195, 100] on input "Number of Laterals" at bounding box center [428, 98] width 507 height 19
type input "0"
click at [186, 142] on label "N/A" at bounding box center [192, 142] width 13 height 11
click at [186, 142] on input "N/A" at bounding box center [189, 140] width 6 height 6
radio input "true"
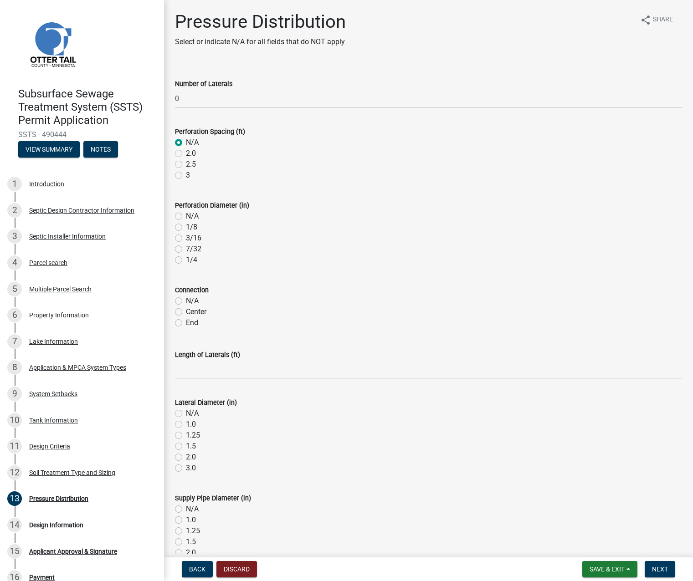
click at [186, 214] on label "N/A" at bounding box center [192, 216] width 13 height 11
click at [186, 214] on input "N/A" at bounding box center [189, 214] width 6 height 6
radio input "true"
click at [186, 299] on label "N/A" at bounding box center [192, 301] width 13 height 11
click at [186, 299] on input "N/A" at bounding box center [189, 299] width 6 height 6
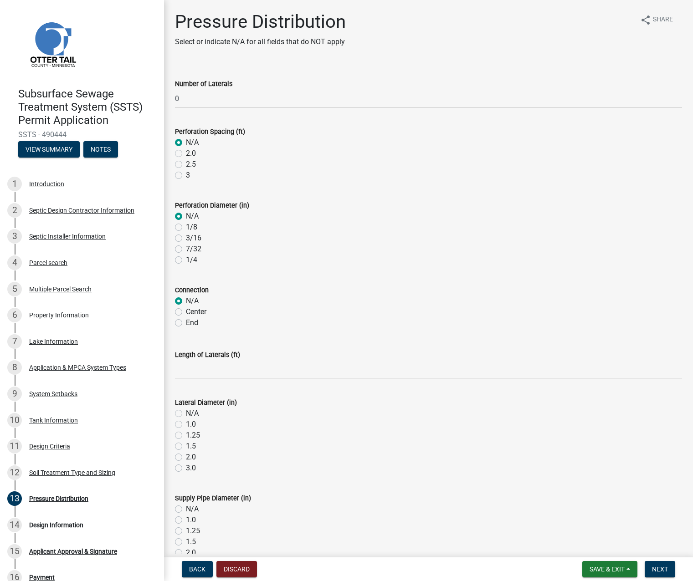
radio input "true"
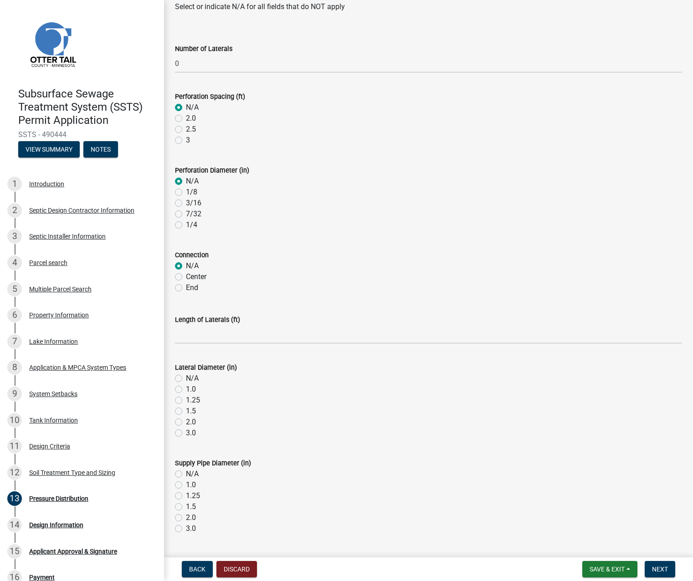
scroll to position [137, 0]
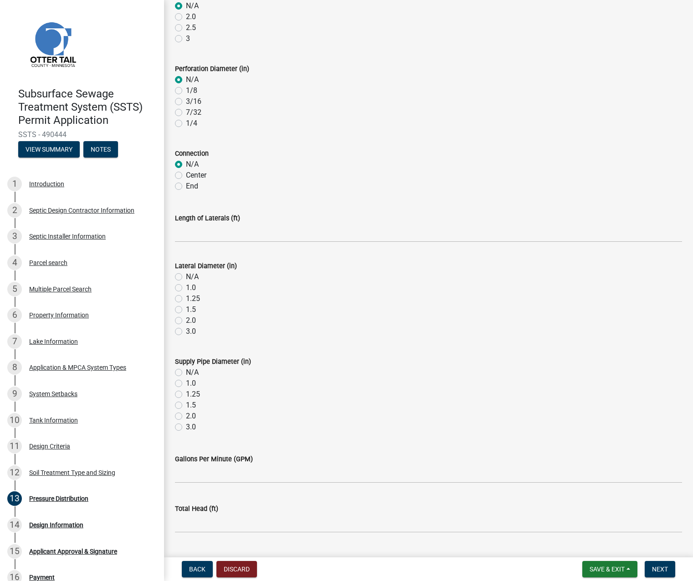
click at [186, 274] on label "N/A" at bounding box center [192, 277] width 13 height 11
click at [186, 274] on input "N/A" at bounding box center [189, 275] width 6 height 6
radio input "true"
click at [186, 370] on label "N/A" at bounding box center [192, 372] width 13 height 11
click at [186, 370] on input "N/A" at bounding box center [189, 370] width 6 height 6
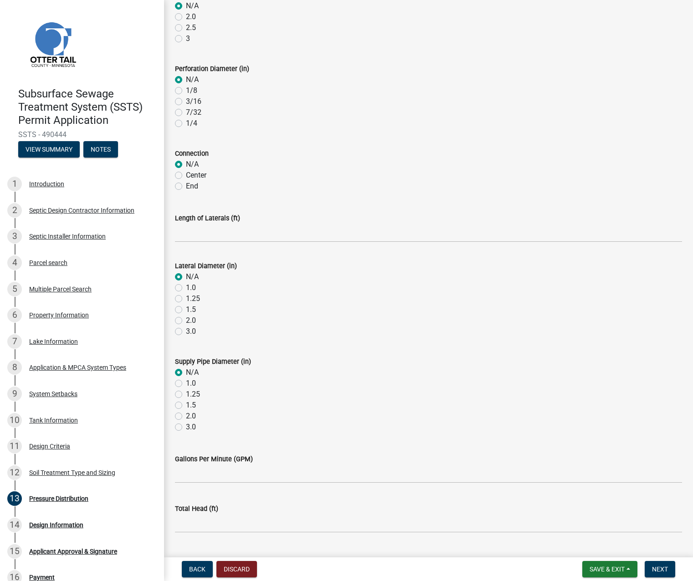
radio input "true"
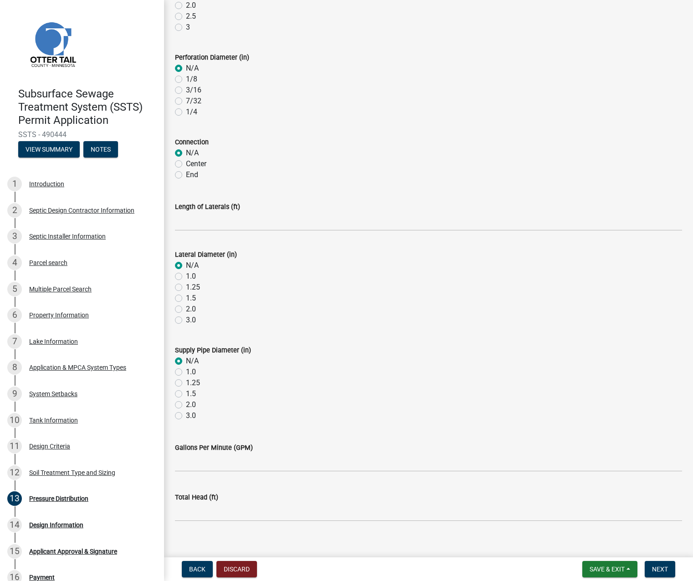
scroll to position [159, 0]
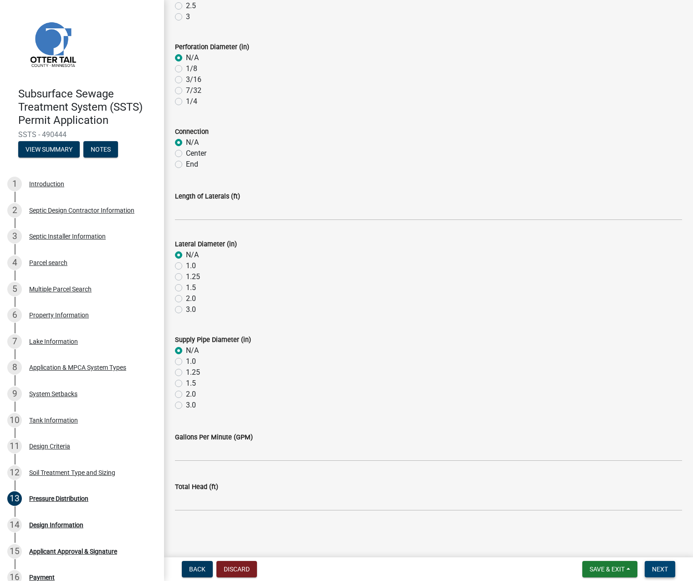
click at [664, 570] on span "Next" at bounding box center [660, 569] width 16 height 7
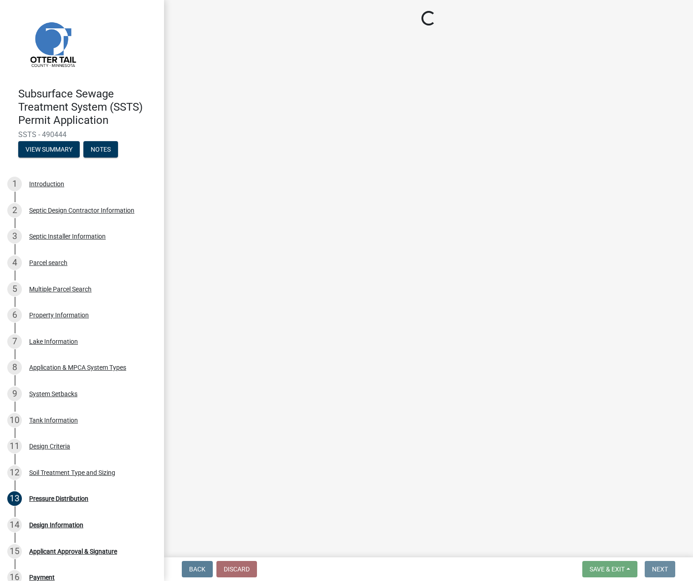
scroll to position [0, 0]
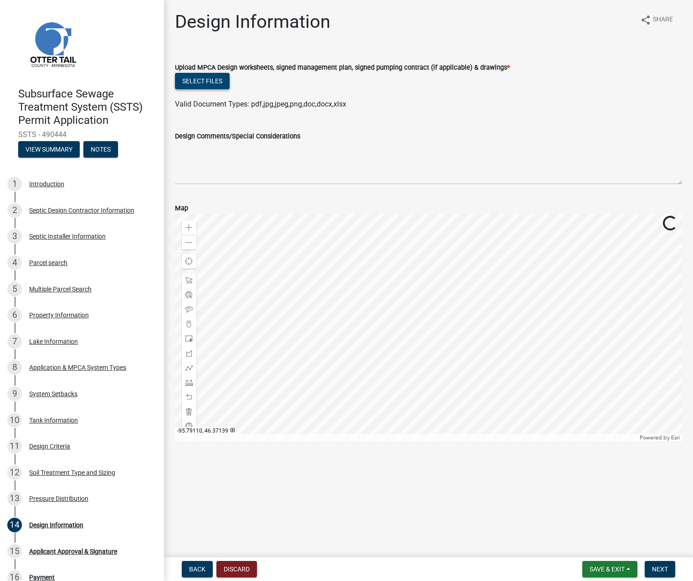
click at [190, 82] on button "Select files" at bounding box center [202, 81] width 55 height 16
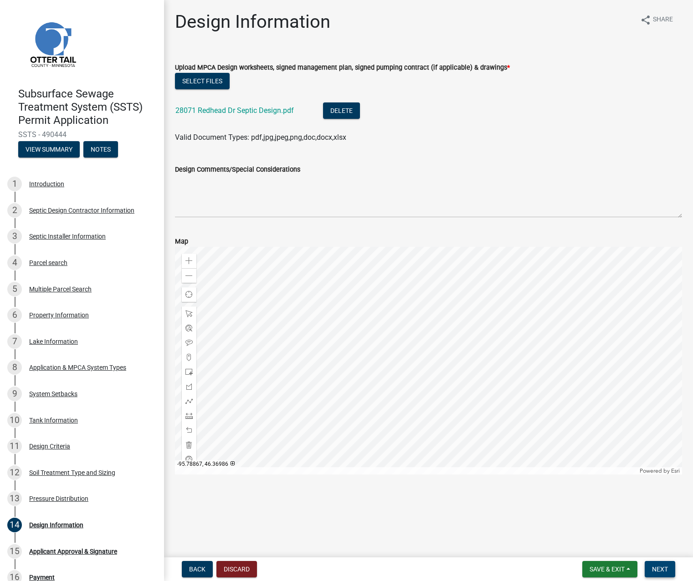
click at [659, 567] on span "Next" at bounding box center [660, 569] width 16 height 7
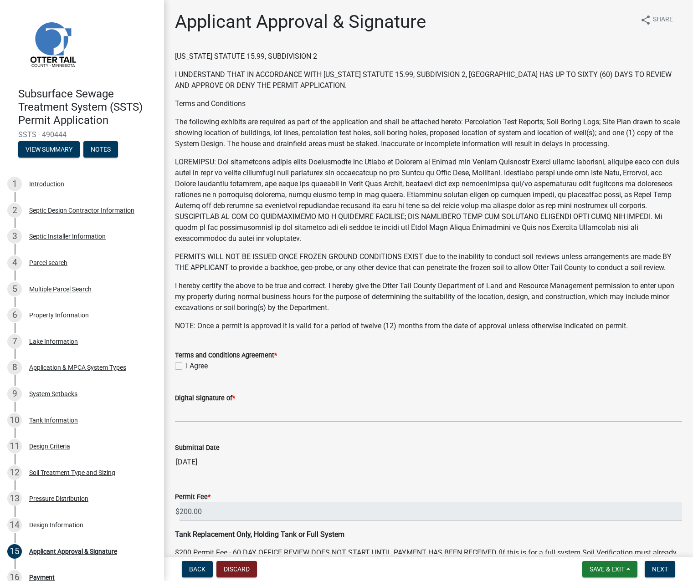
drag, startPoint x: 180, startPoint y: 367, endPoint x: 182, endPoint y: 371, distance: 4.7
click at [186, 367] on label "I Agree" at bounding box center [197, 366] width 22 height 11
click at [186, 367] on input "I Agree" at bounding box center [189, 364] width 6 height 6
checkbox input "true"
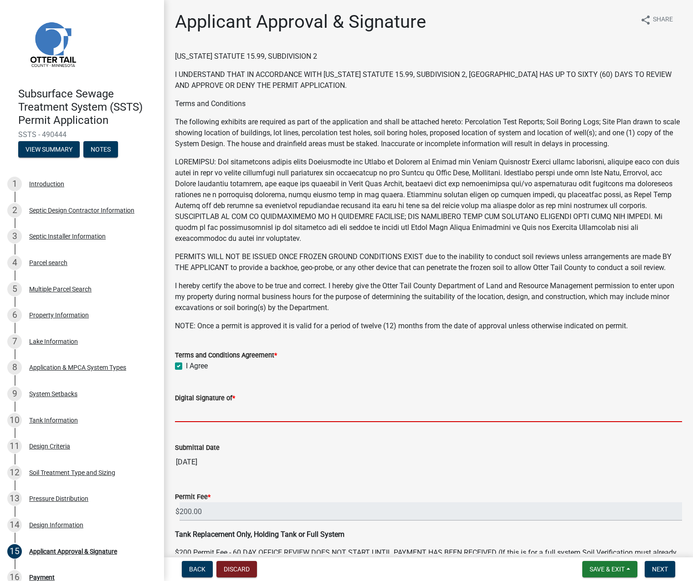
click at [188, 408] on input "Digital Signature of *" at bounding box center [428, 413] width 507 height 19
type input "[PERSON_NAME] [PERSON_NAME]"
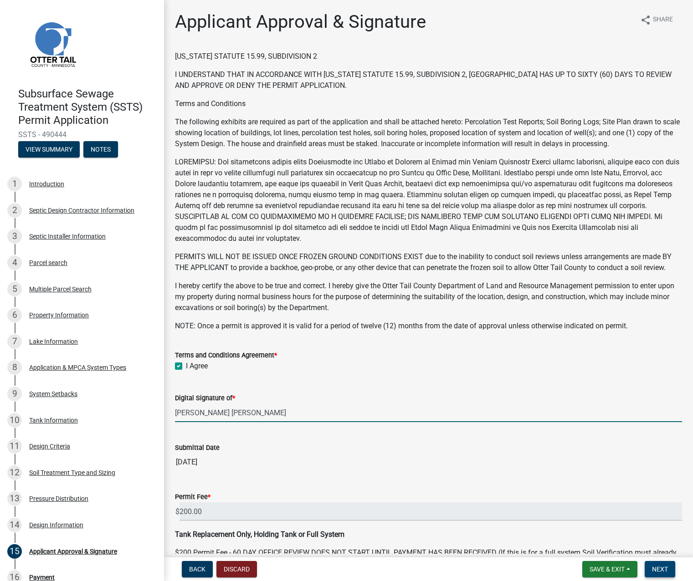
click at [660, 565] on button "Next" at bounding box center [660, 569] width 31 height 16
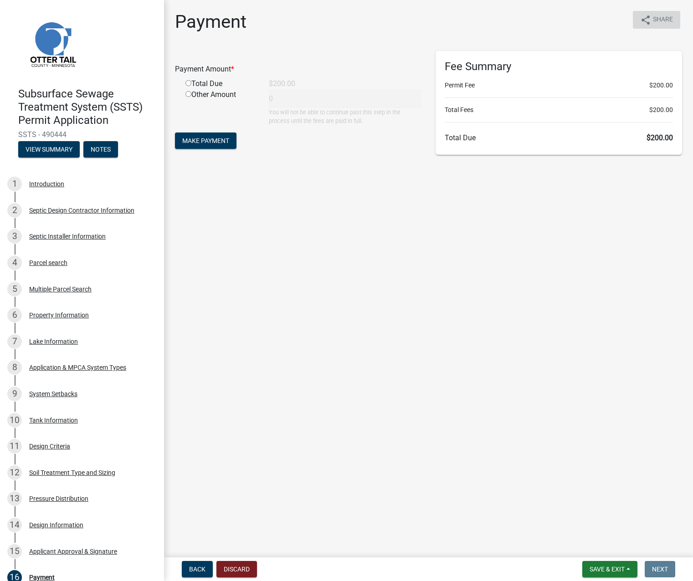
click at [644, 16] on icon "share" at bounding box center [645, 20] width 11 height 11
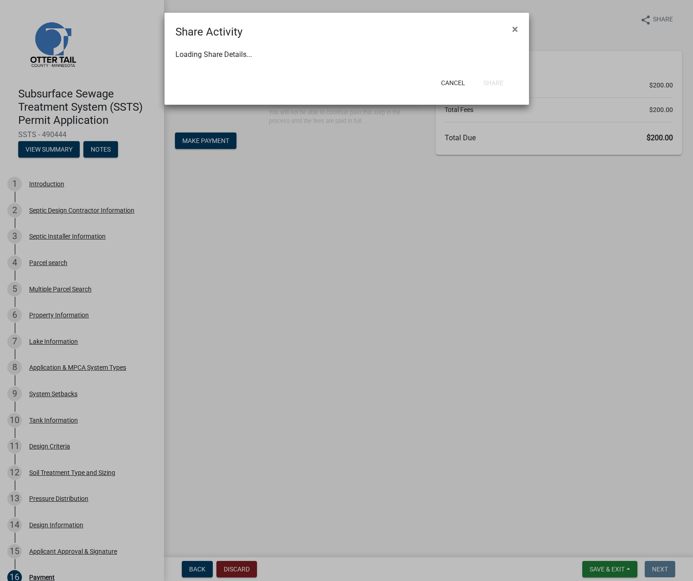
select select "1"
select select "0"
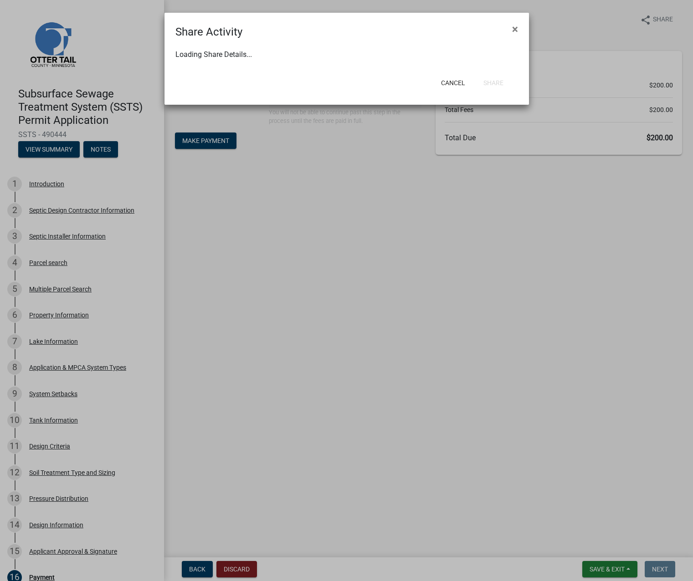
select select "0"
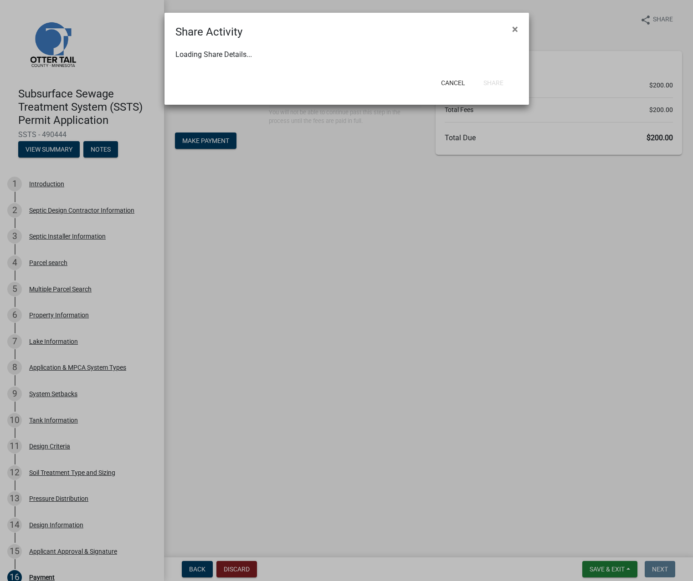
select select "0"
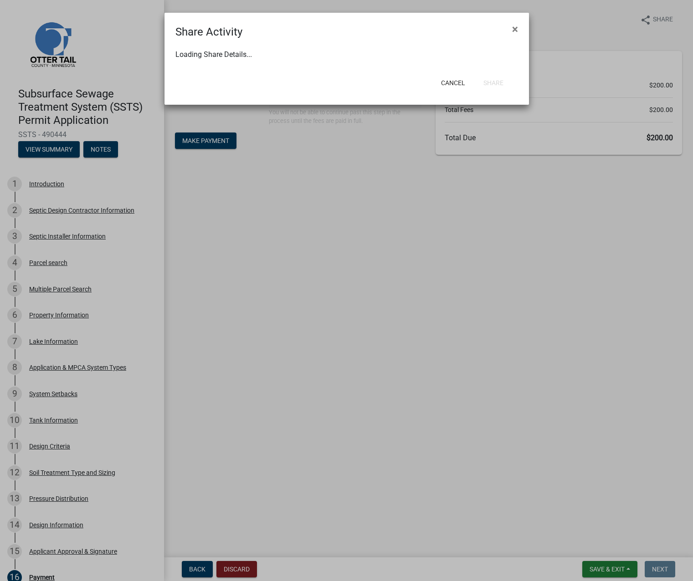
select select "0"
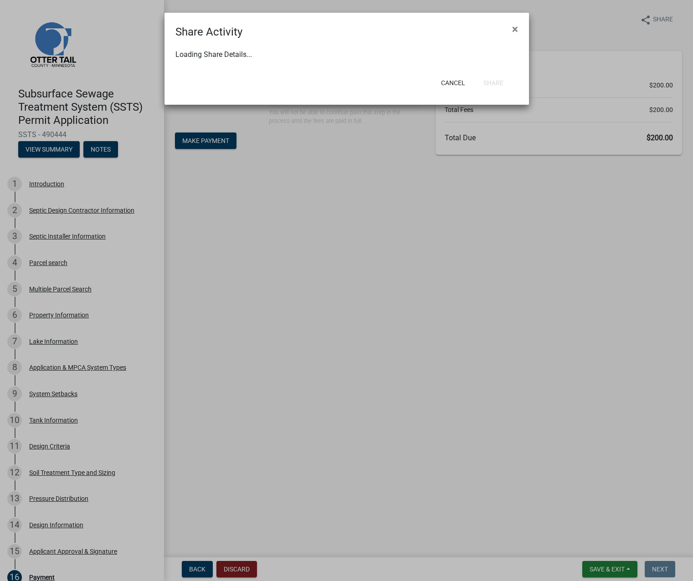
select select "0"
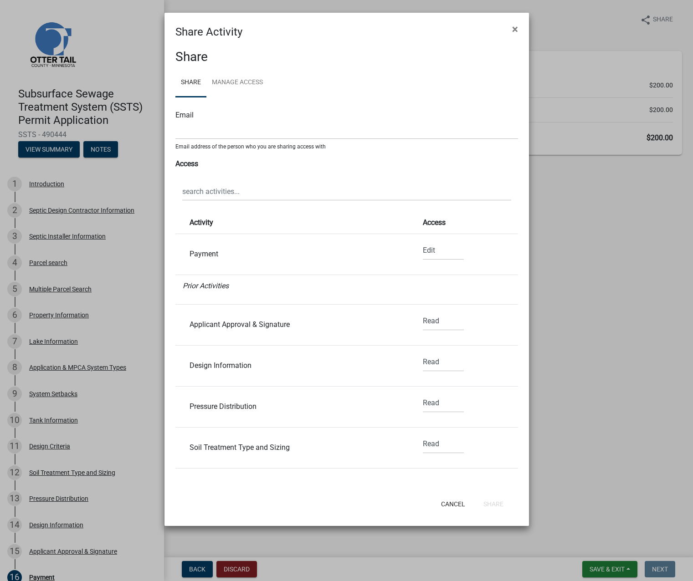
click at [196, 118] on div "Email" at bounding box center [346, 115] width 343 height 11
click at [196, 127] on input "text" at bounding box center [346, 130] width 343 height 19
type input "[EMAIL_ADDRESS][DOMAIN_NAME]"
click at [423, 247] on select "None Read Edit" at bounding box center [443, 250] width 41 height 19
select select "0"
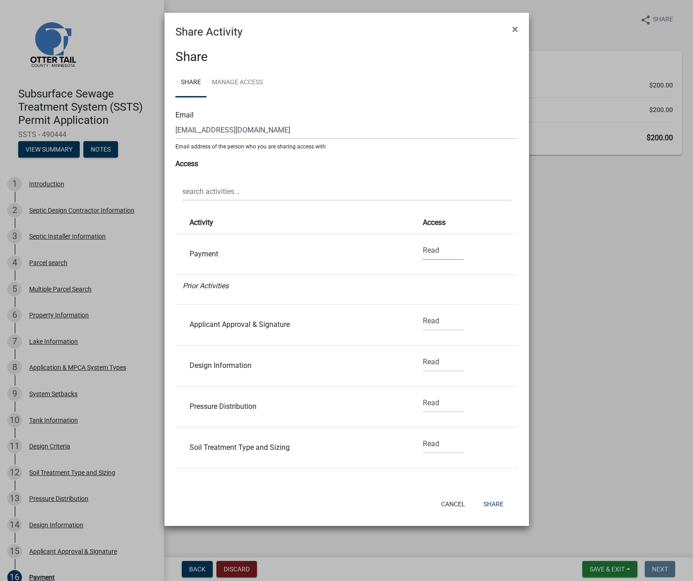
click at [423, 241] on select "None Read Edit" at bounding box center [443, 250] width 41 height 19
click at [493, 509] on button "Share" at bounding box center [493, 504] width 35 height 16
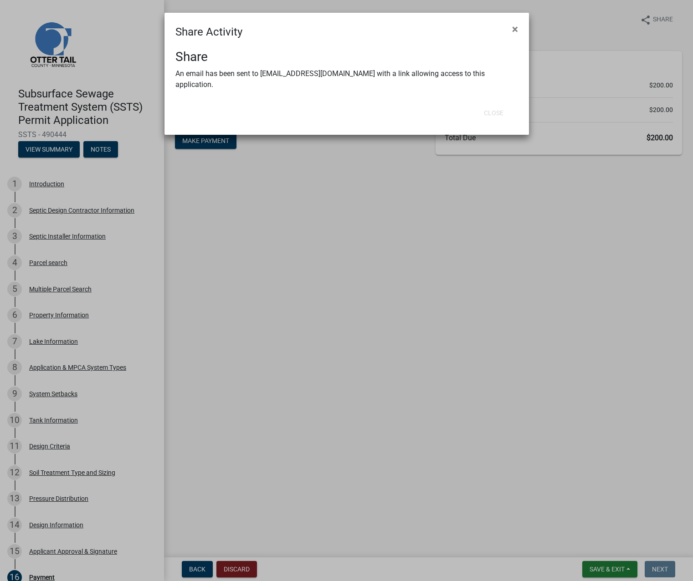
drag, startPoint x: 391, startPoint y: 193, endPoint x: 293, endPoint y: 155, distance: 105.3
click at [390, 192] on ngb-modal-window "Share Activity × Share An email has been sent to [EMAIL_ADDRESS][DOMAIN_NAME] w…" at bounding box center [346, 290] width 693 height 581
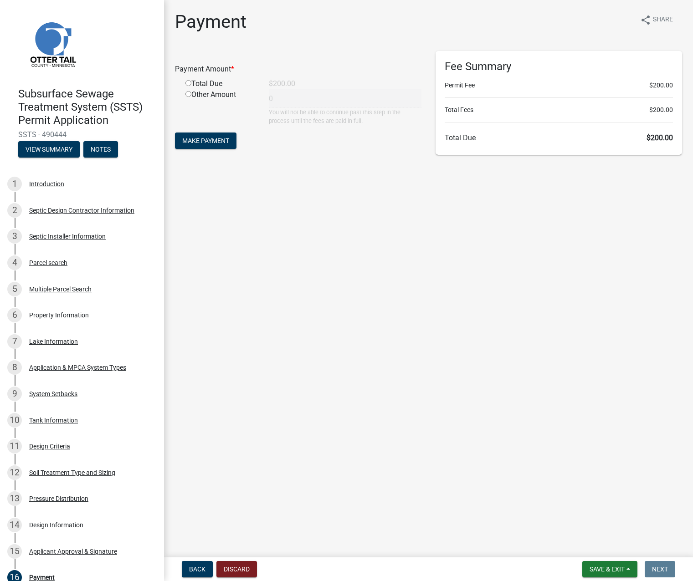
click at [190, 83] on input "radio" at bounding box center [188, 83] width 6 height 6
radio input "true"
type input "200"
click at [206, 138] on span "Make Payment" at bounding box center [205, 140] width 47 height 7
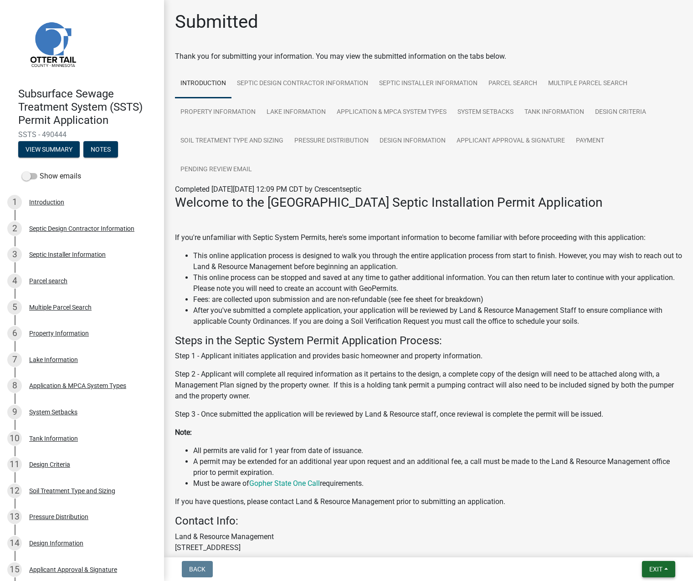
click at [654, 576] on button "Exit" at bounding box center [658, 569] width 33 height 16
click at [628, 547] on button "Save & Exit" at bounding box center [638, 546] width 73 height 22
